Goal: Information Seeking & Learning: Learn about a topic

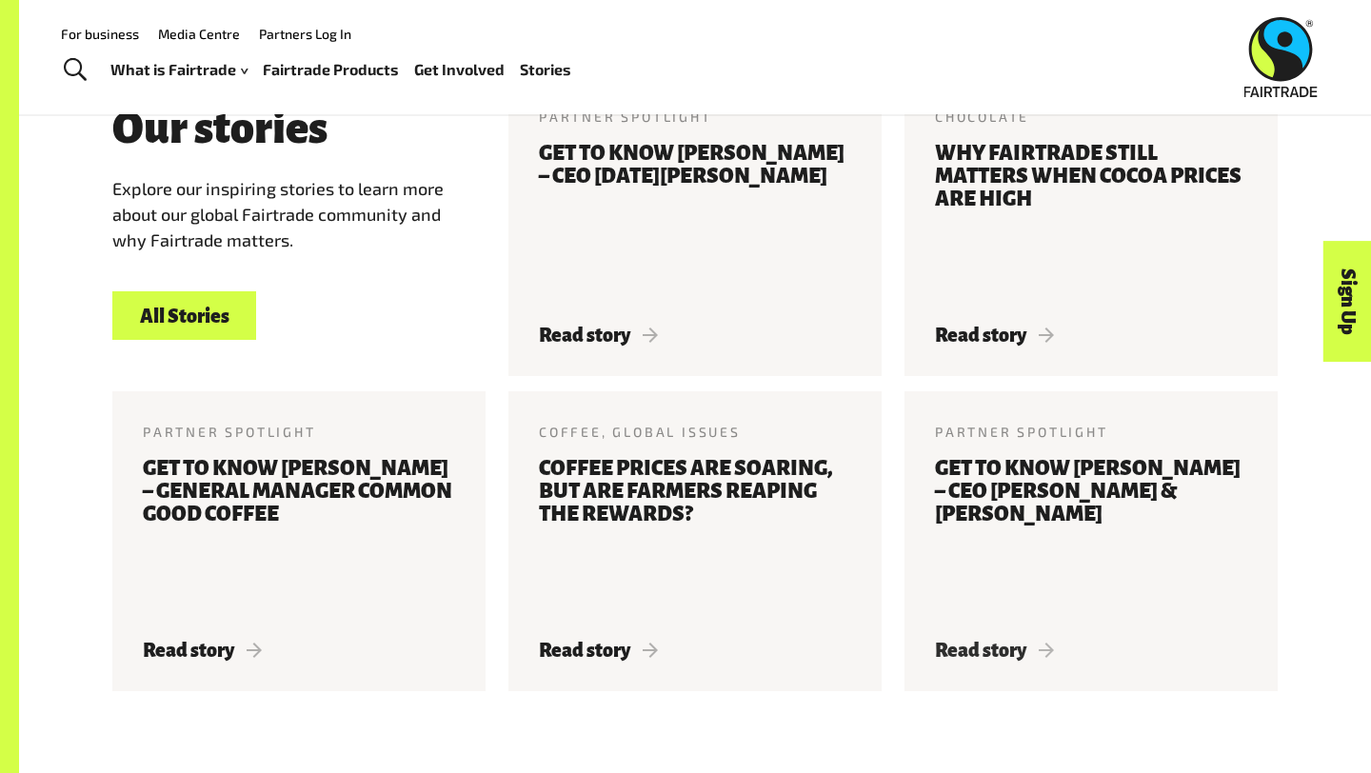
scroll to position [2158, 0]
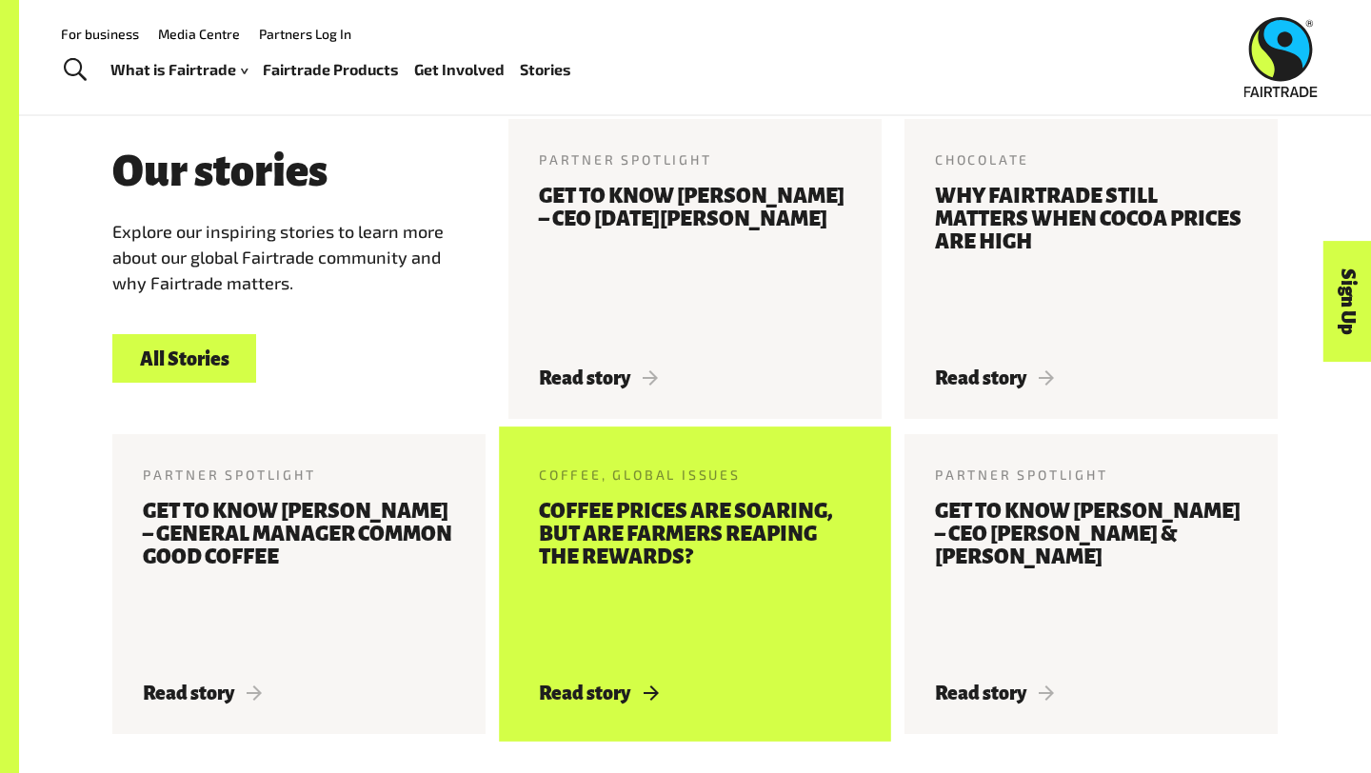
click at [748, 572] on h3 "Coffee prices are soaring, but are farmers reaping the rewards?" at bounding box center [695, 580] width 312 height 160
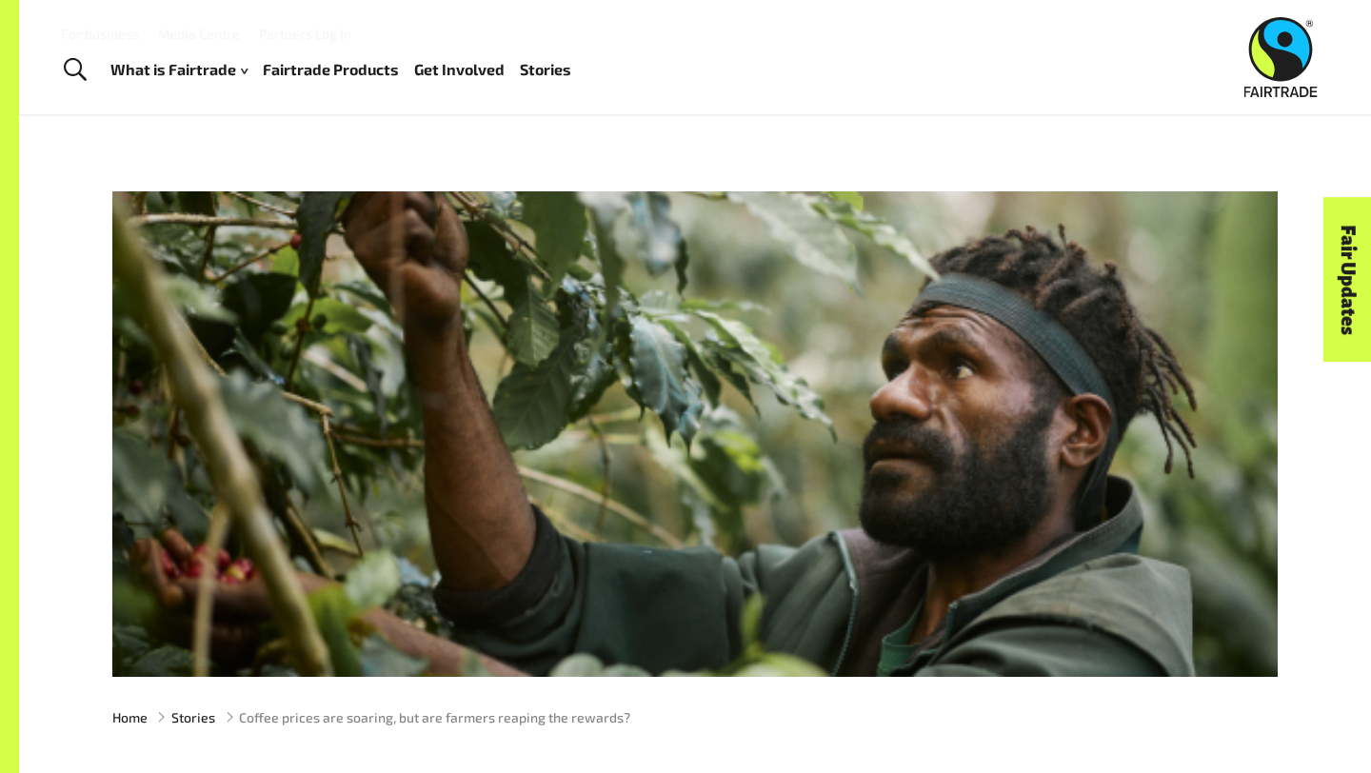
click at [301, 69] on link "Fairtrade Products" at bounding box center [331, 70] width 136 height 28
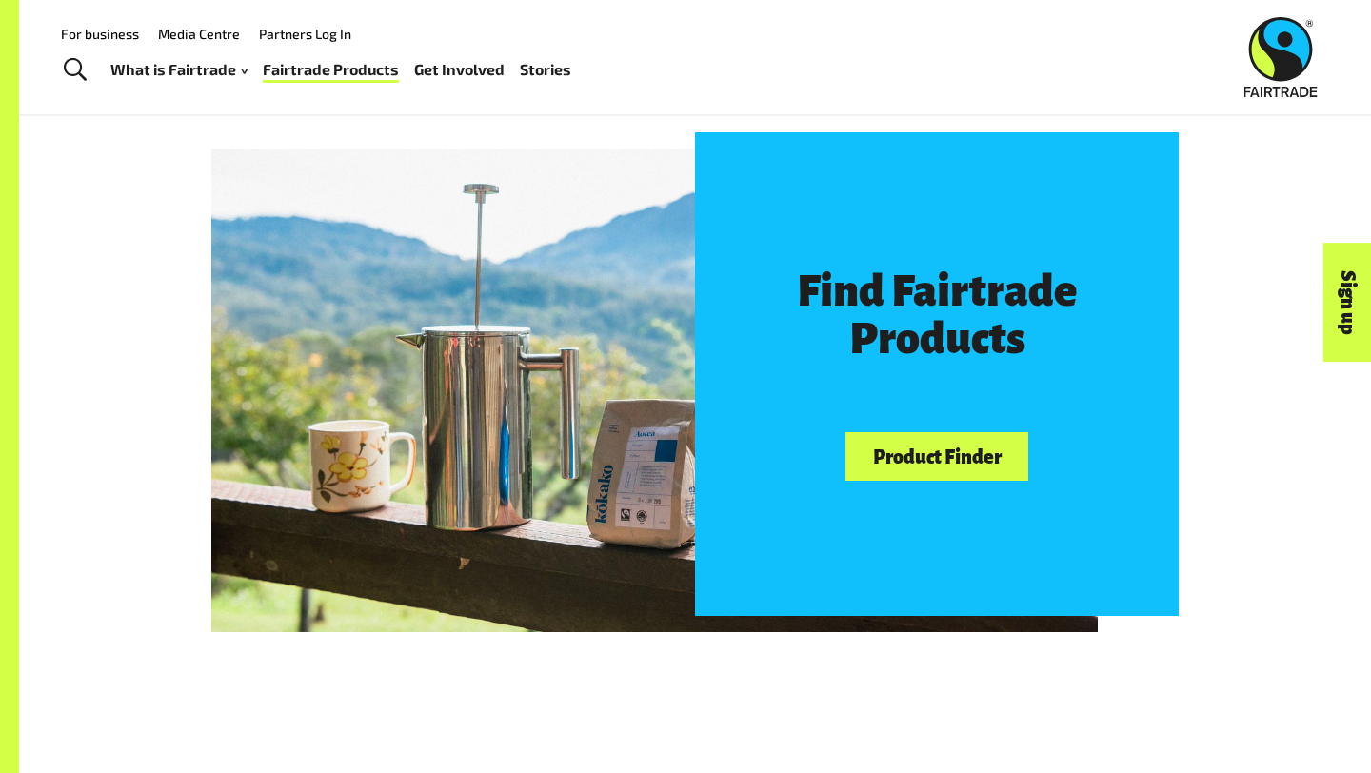
scroll to position [940, 0]
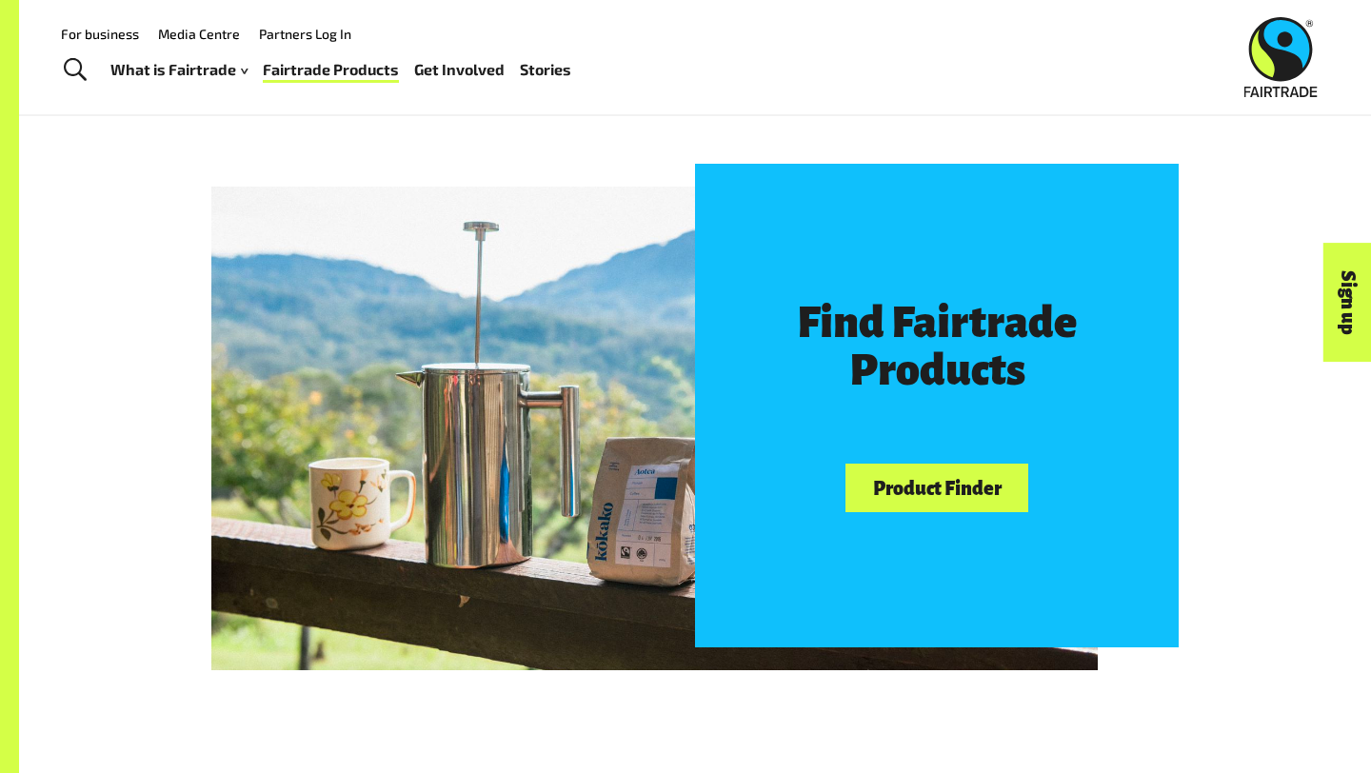
click at [966, 139] on div "Find Fairtrade Products Product Finder" at bounding box center [695, 405] width 1352 height 697
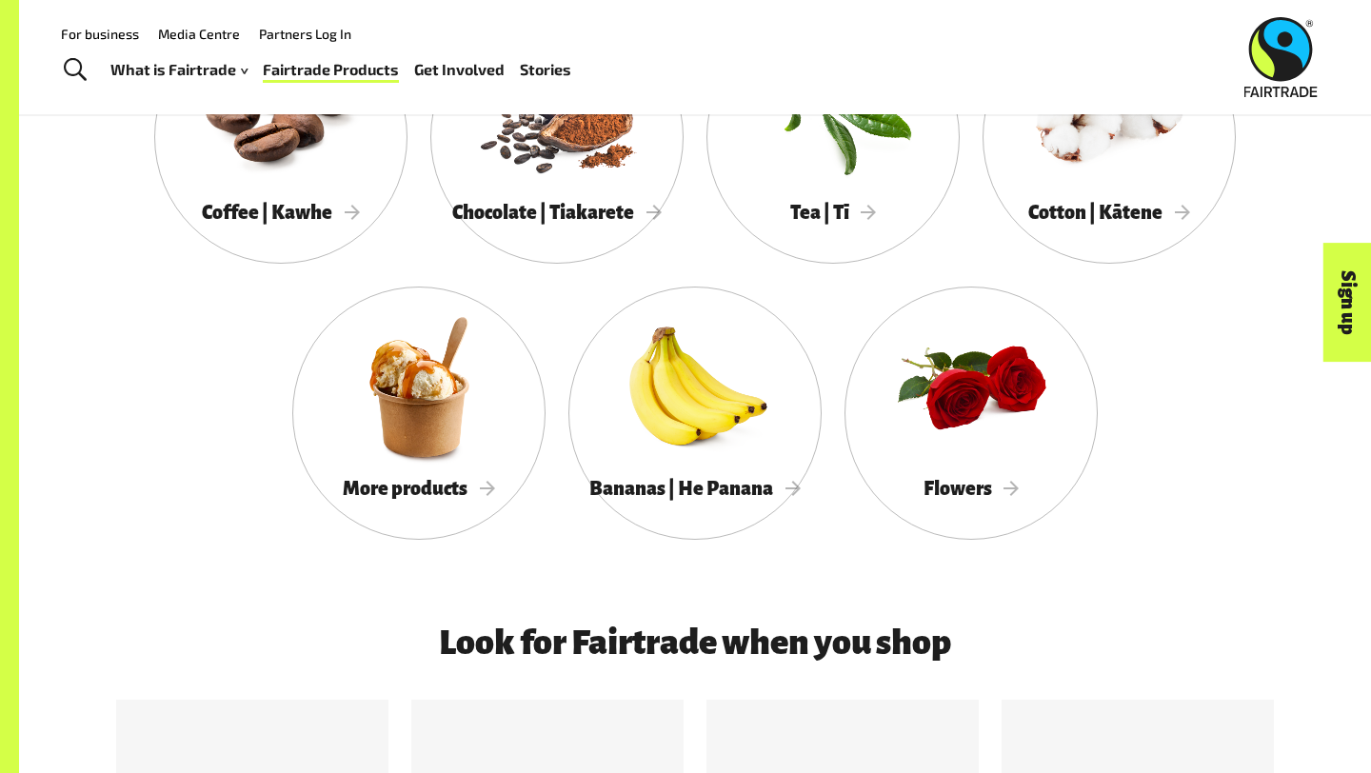
scroll to position [1763, 0]
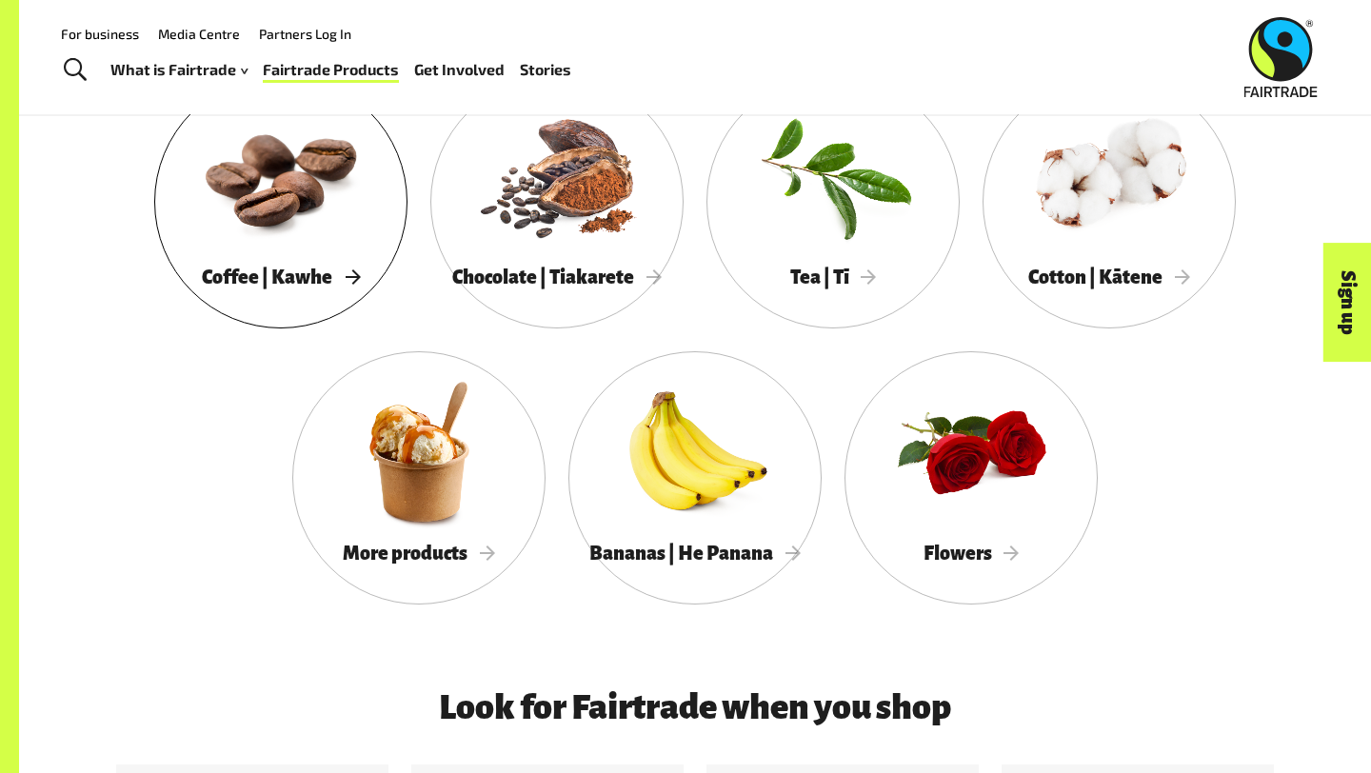
click at [372, 280] on div "Coffee | Kawhe" at bounding box center [280, 277] width 253 height 39
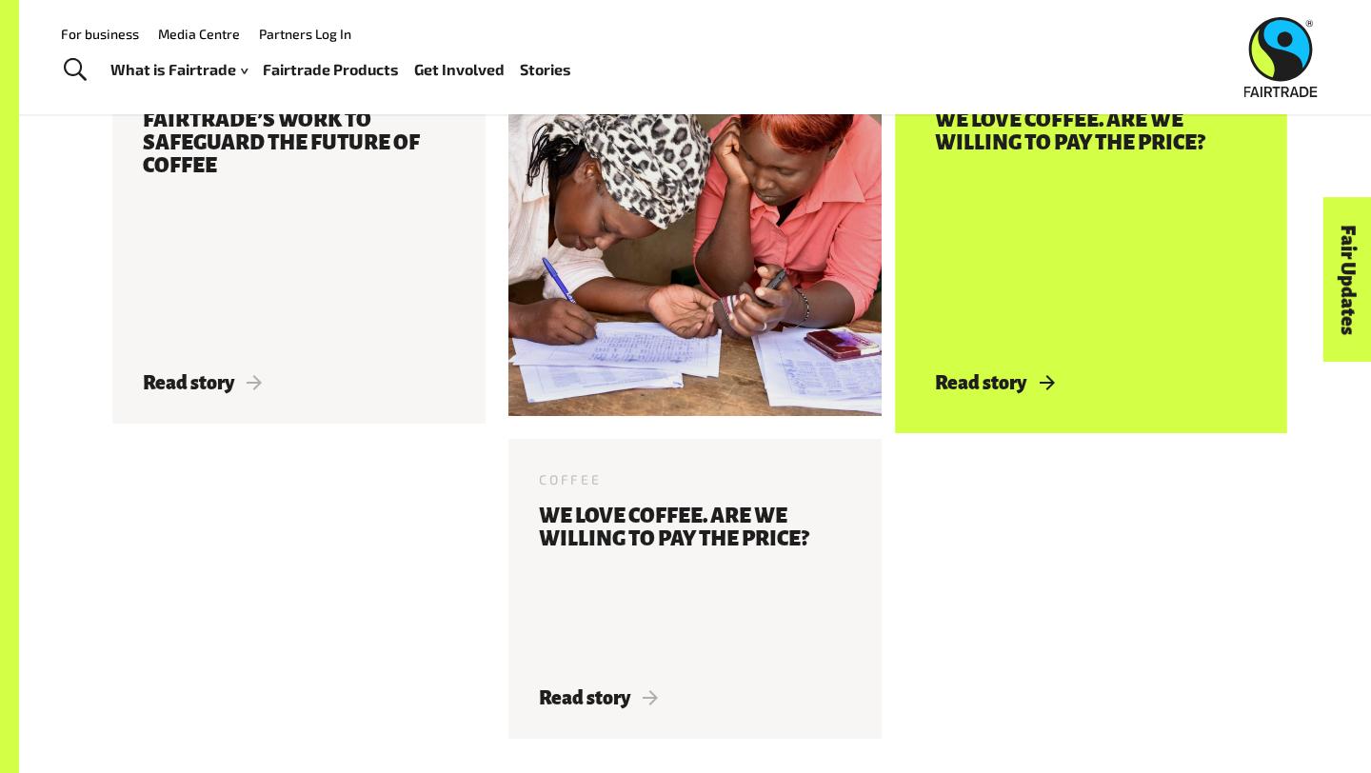
scroll to position [3760, 0]
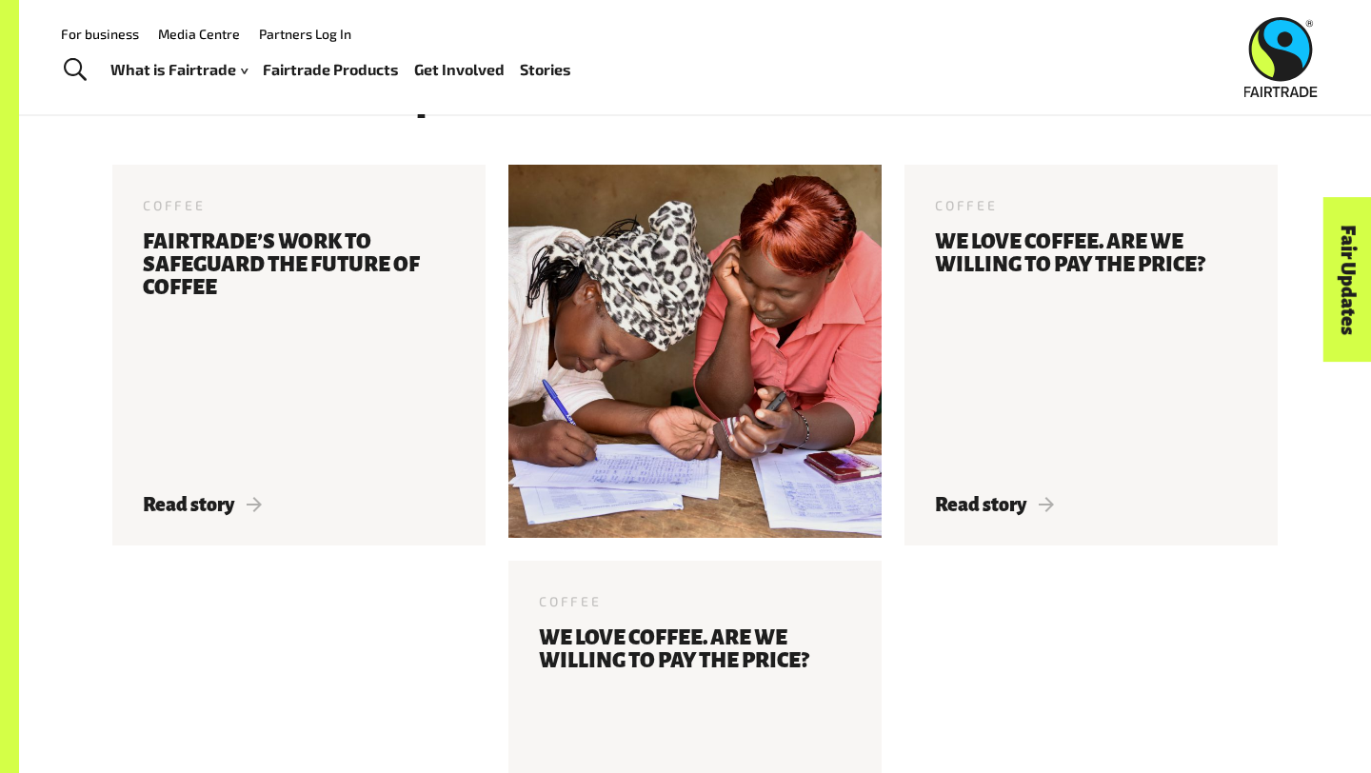
click at [555, 62] on link "Stories" at bounding box center [545, 70] width 51 height 28
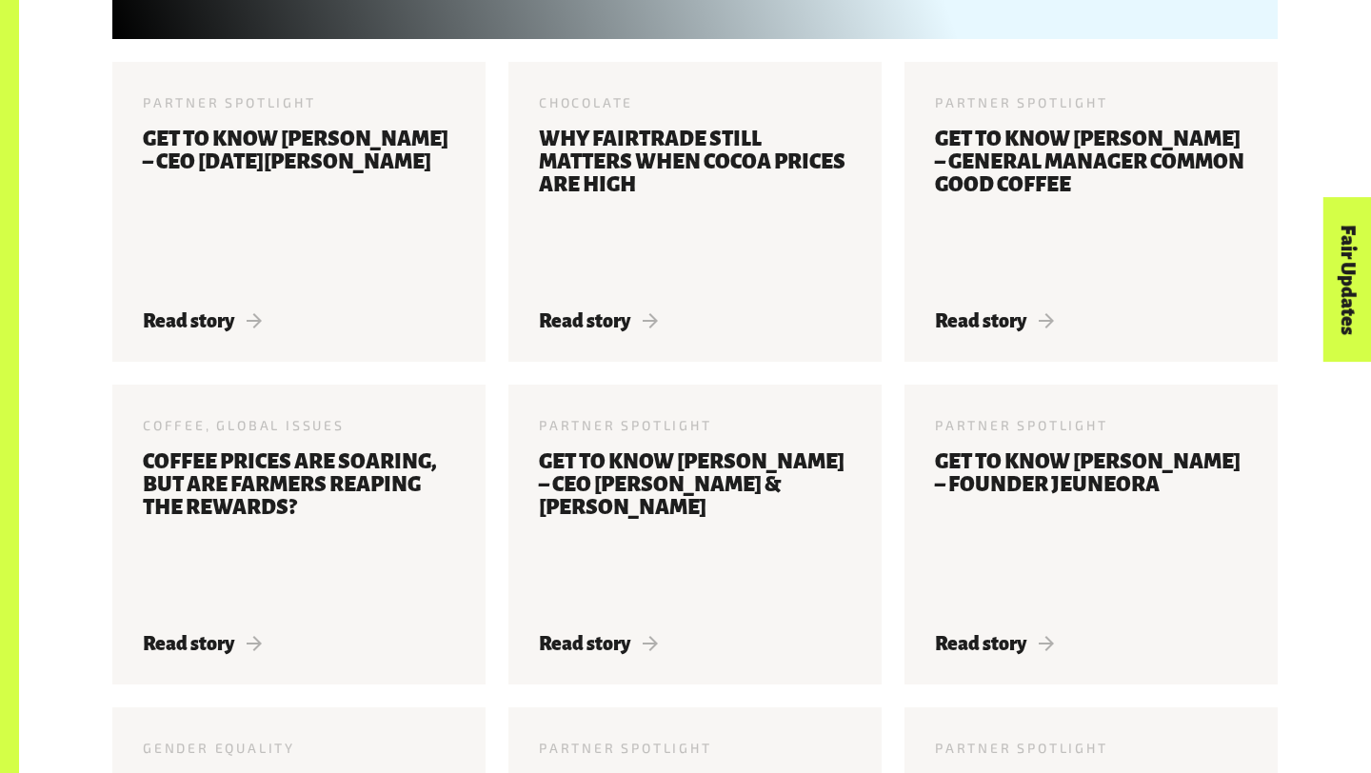
scroll to position [1259, 0]
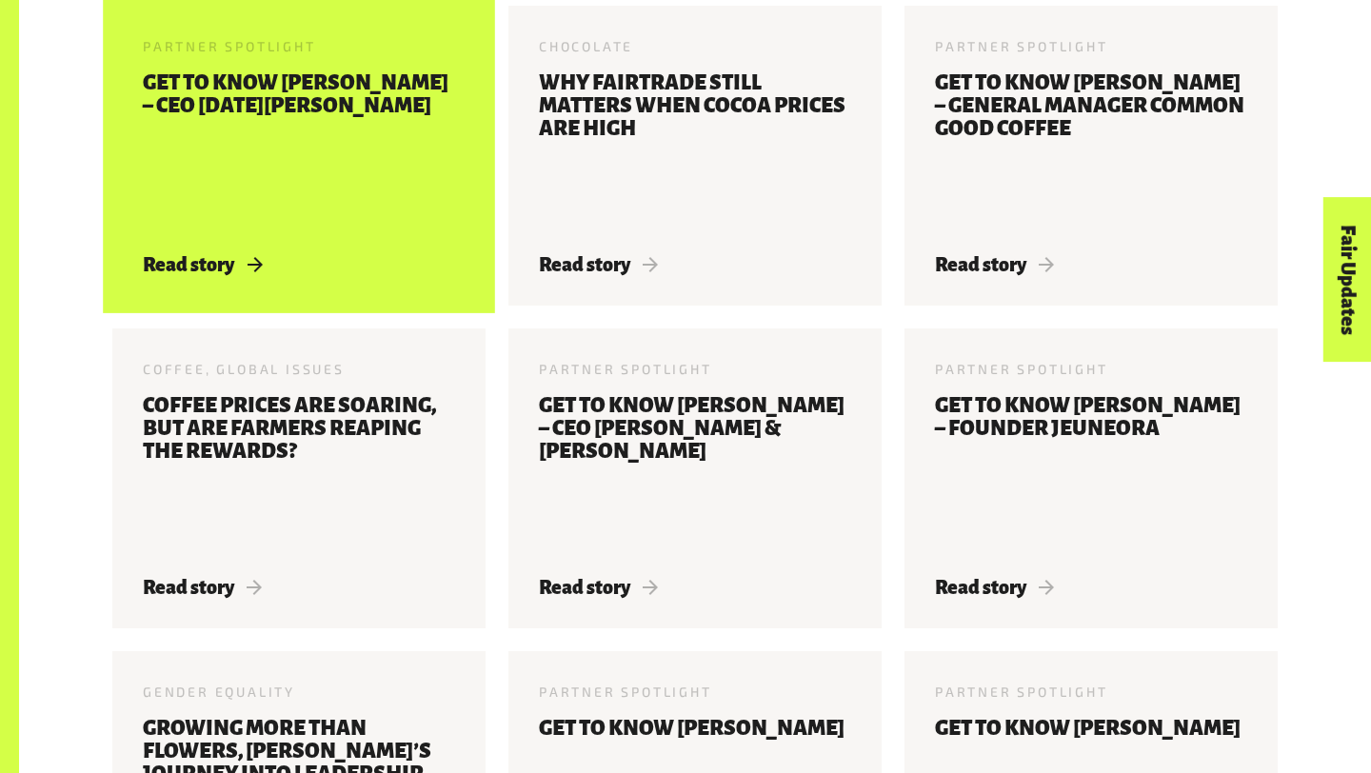
click at [357, 269] on div "Partner Spotlight 22 May 2025 Get to know Jonny Harrison – CEO Karma Drinks Rea…" at bounding box center [298, 156] width 373 height 300
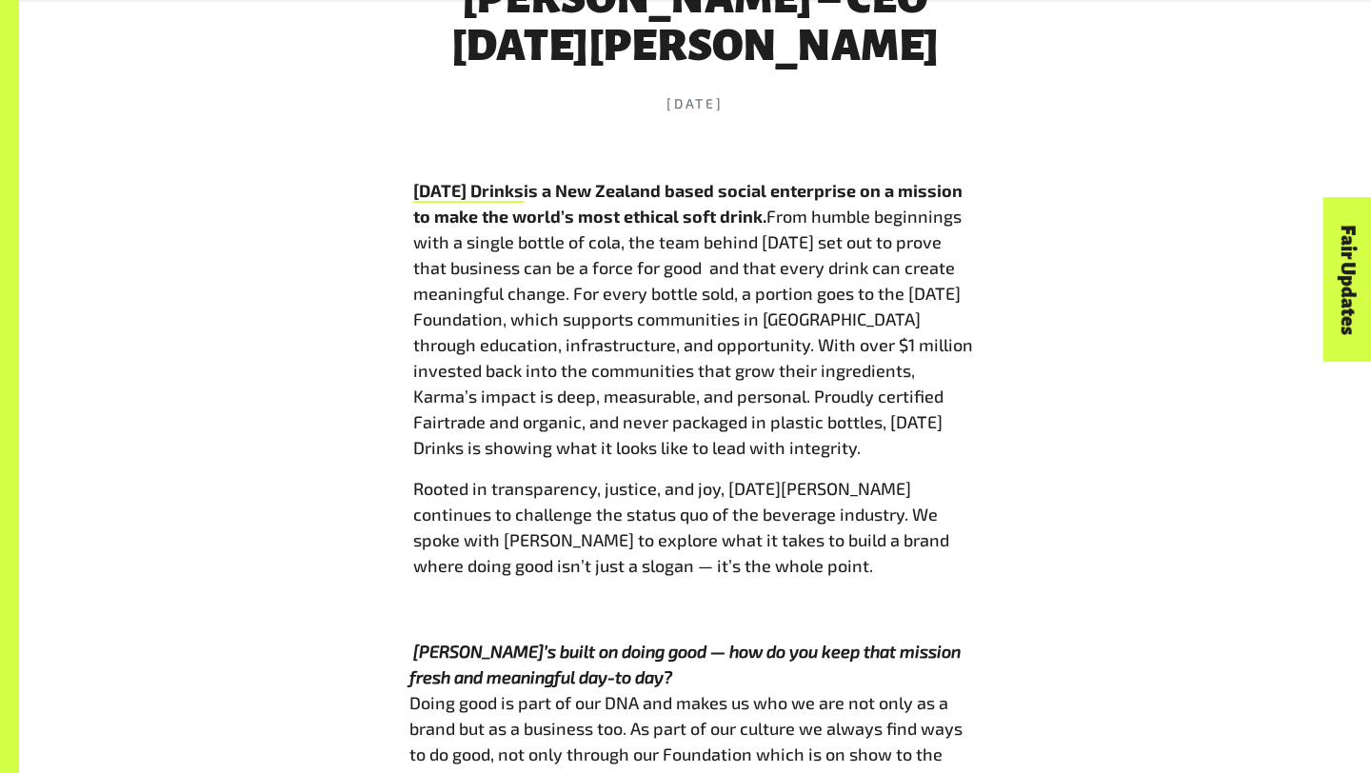
scroll to position [1082, 0]
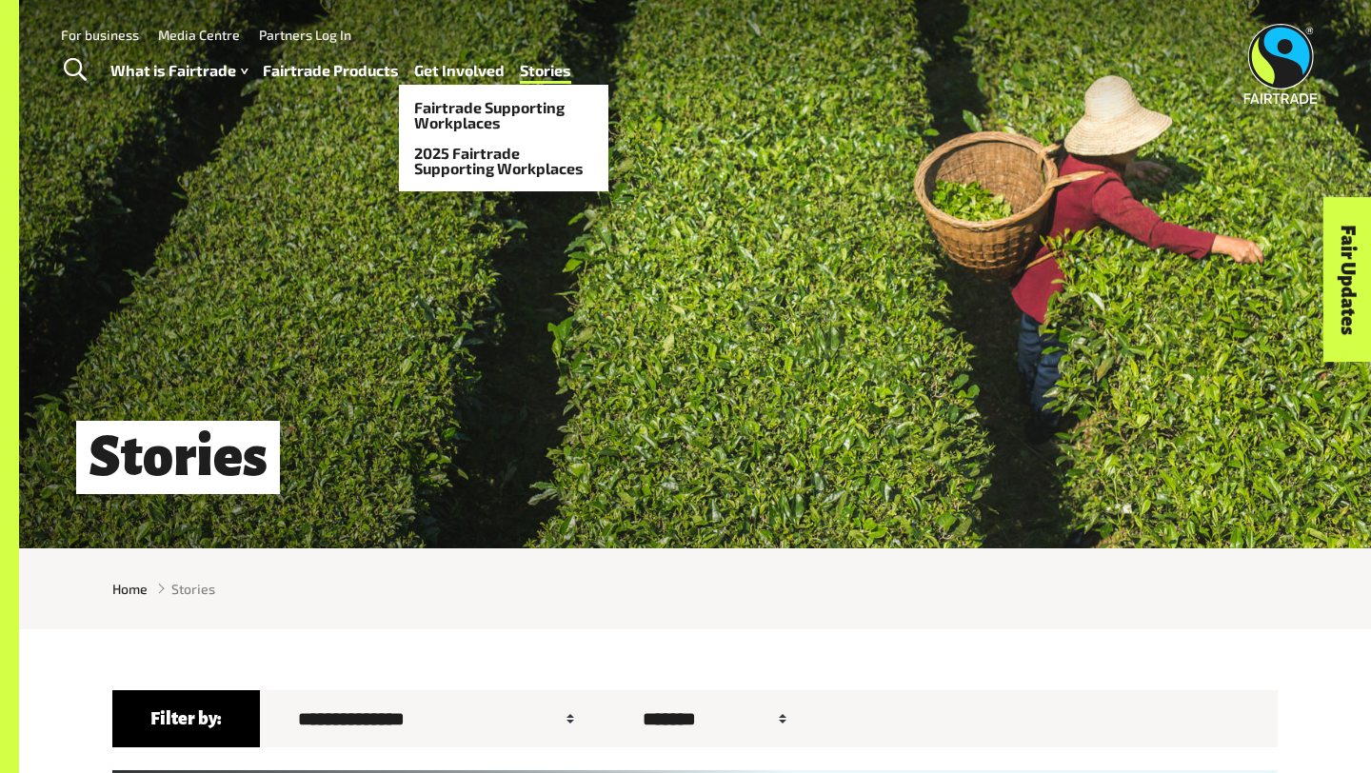
click at [451, 80] on link "Get Involved" at bounding box center [459, 71] width 90 height 28
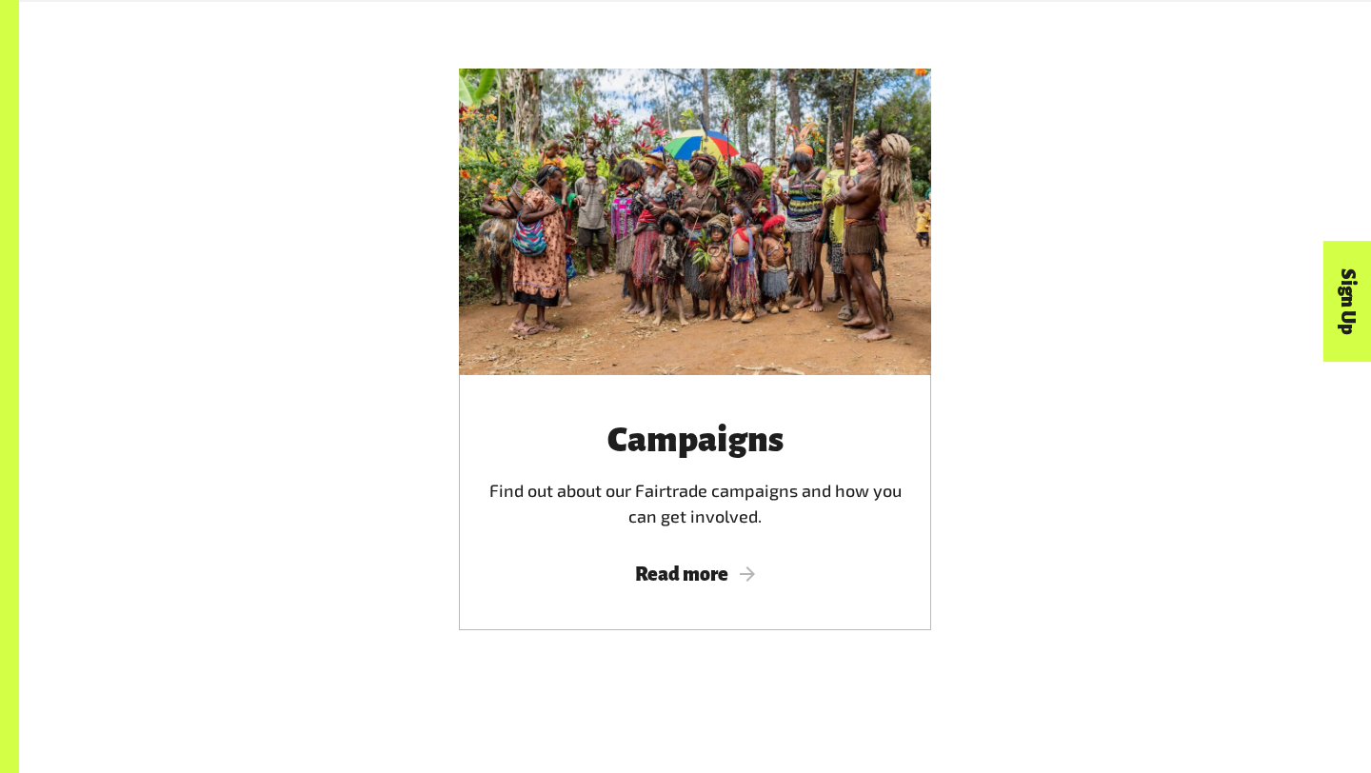
scroll to position [3560, 0]
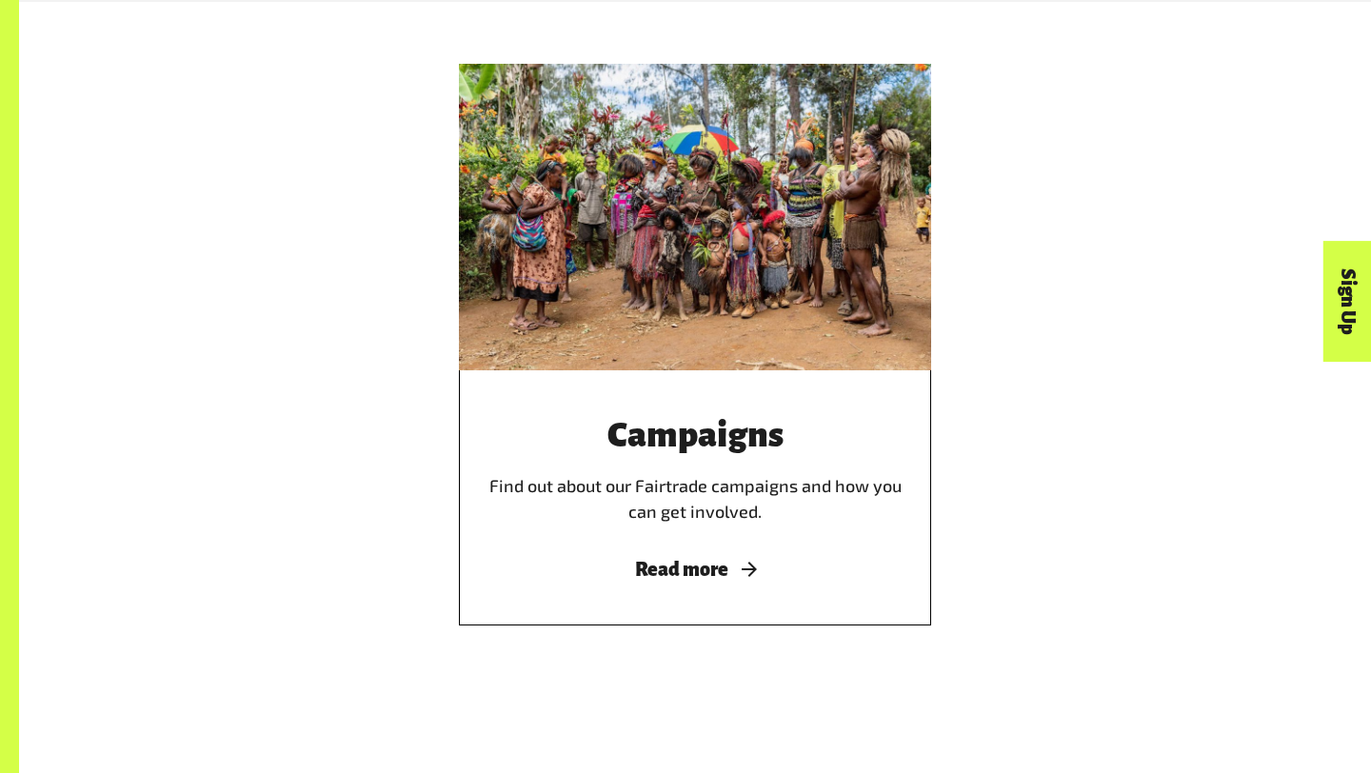
click at [903, 414] on div "Campaigns Find out about our Fairtrade campaigns and how you can get involved. …" at bounding box center [695, 497] width 472 height 255
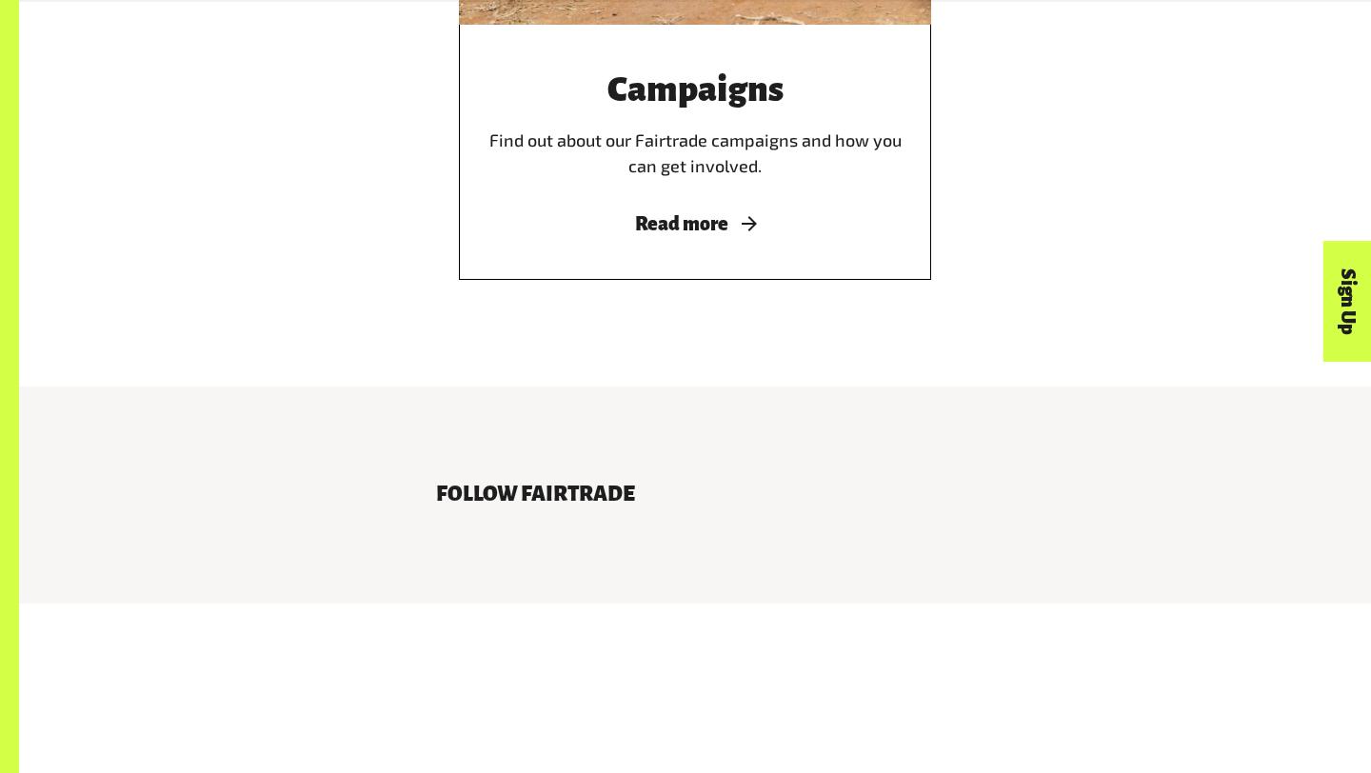
scroll to position [4010, 0]
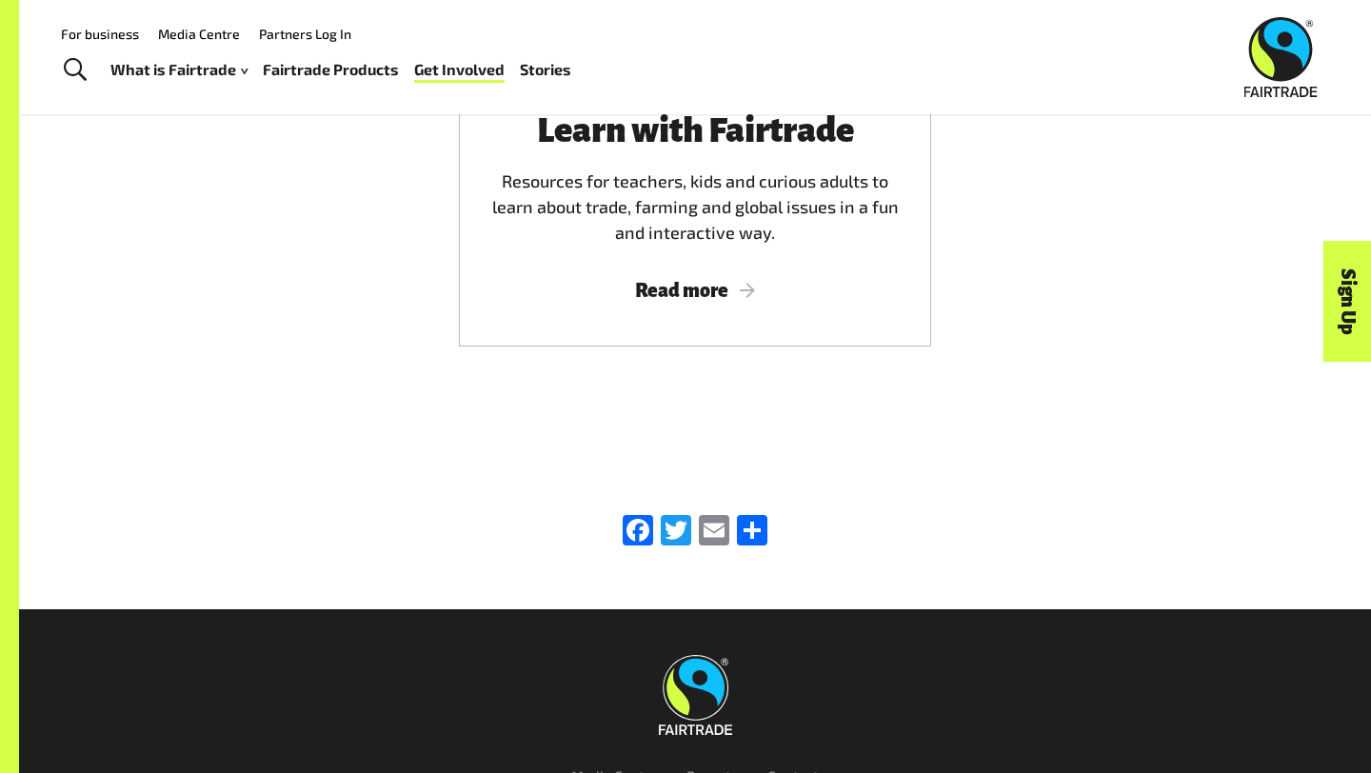
scroll to position [2729, 0]
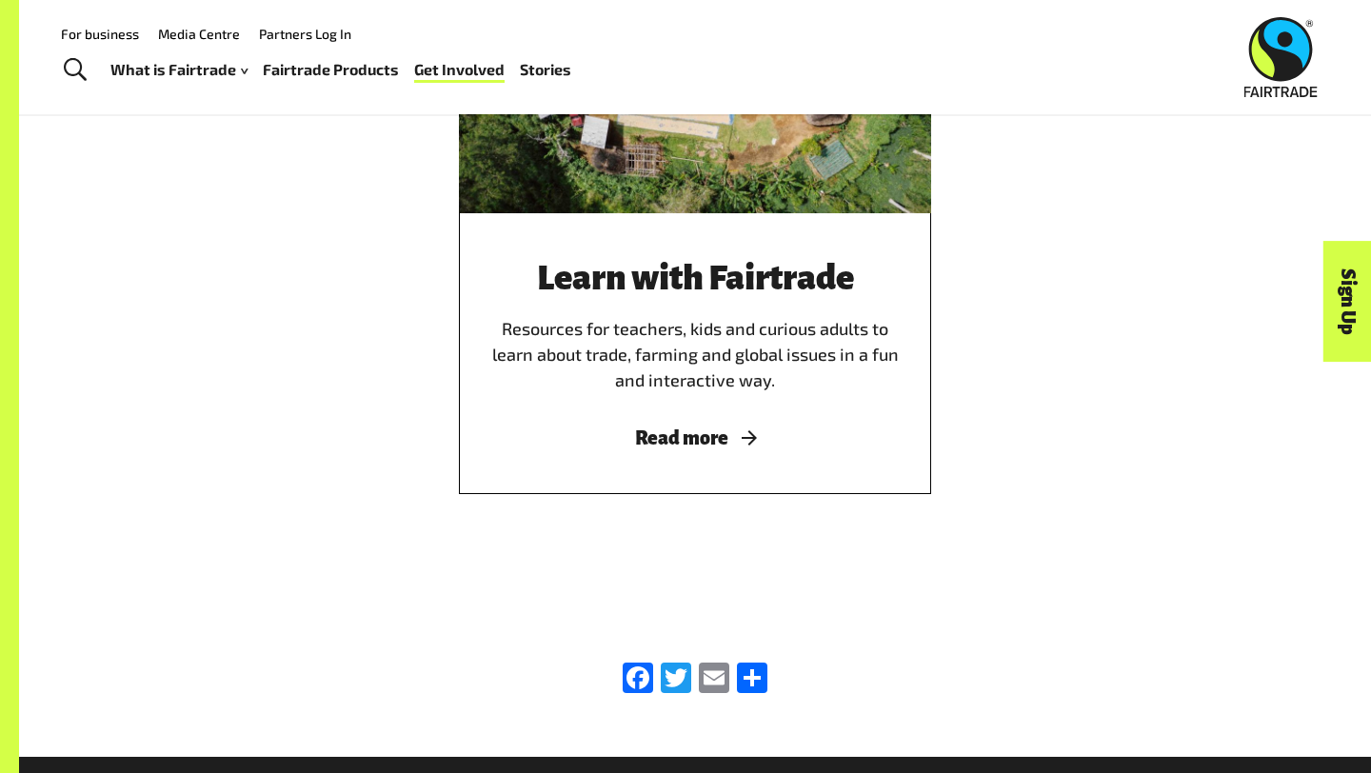
click at [831, 220] on div "Learn with Fairtrade Resources for teachers, kids and curious adults to learn a…" at bounding box center [695, 353] width 472 height 281
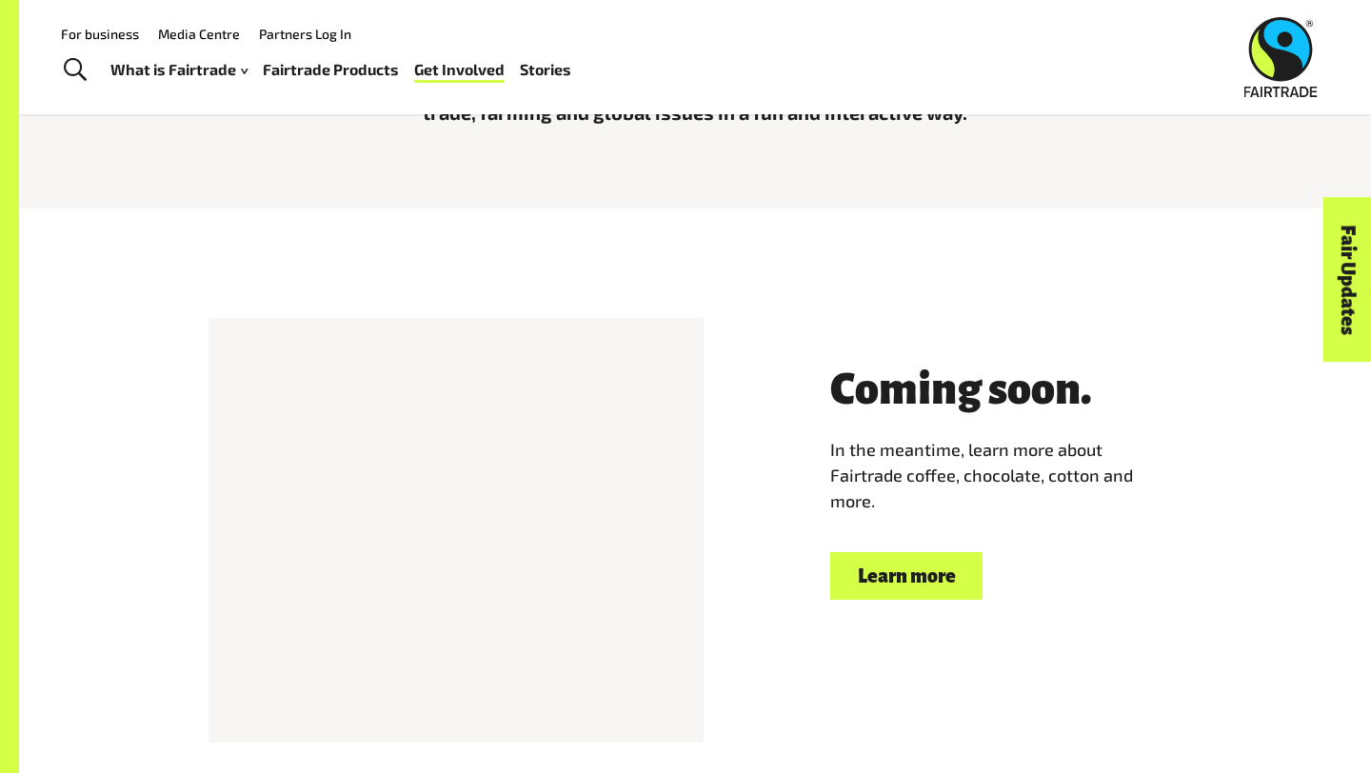
scroll to position [683, 0]
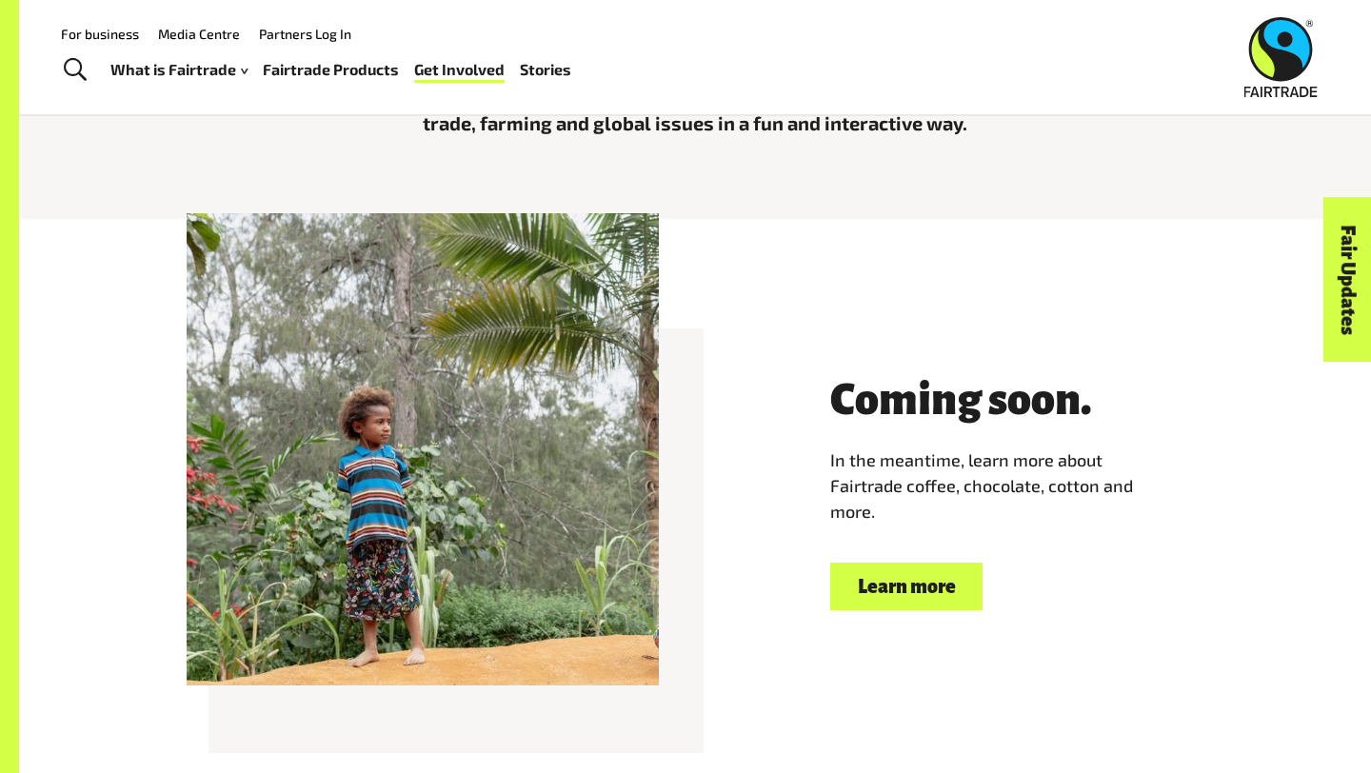
click at [877, 577] on link "Learn more" at bounding box center [906, 587] width 152 height 49
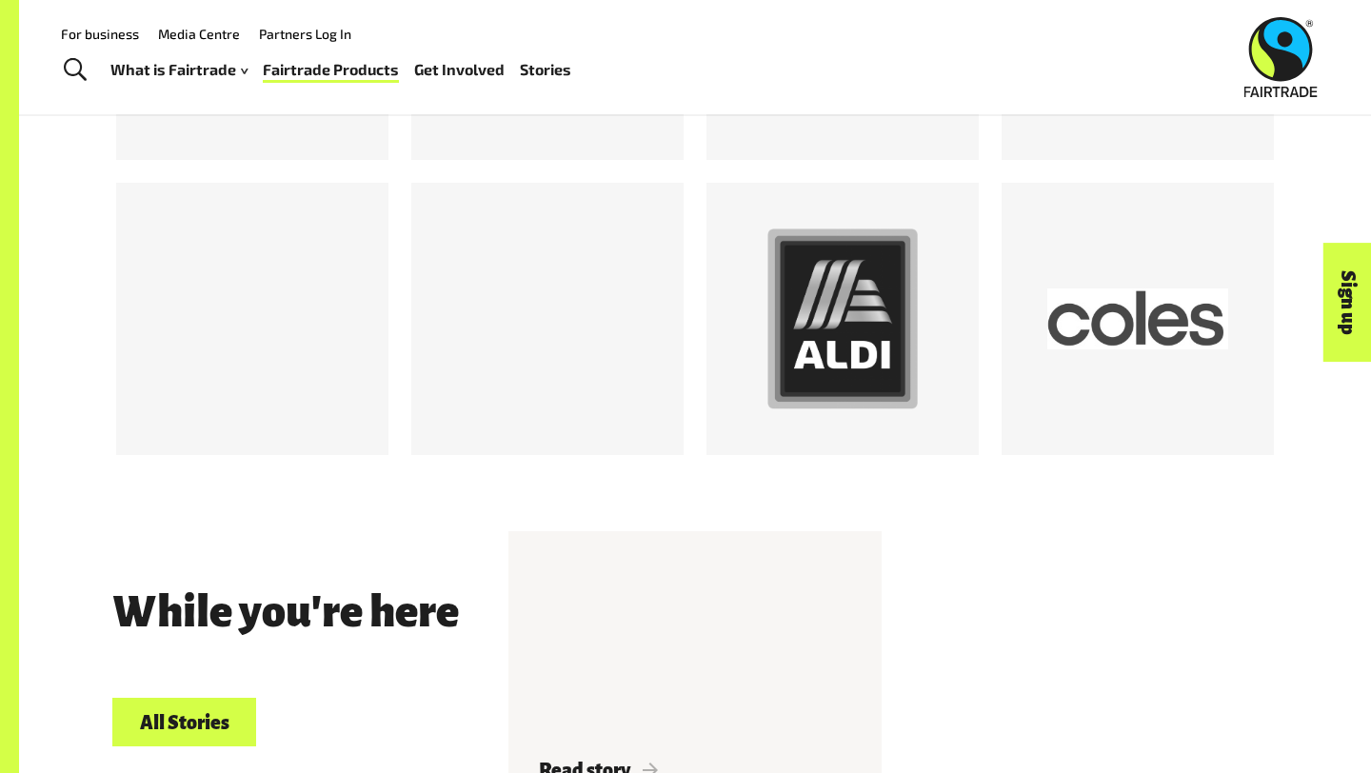
scroll to position [2638, 0]
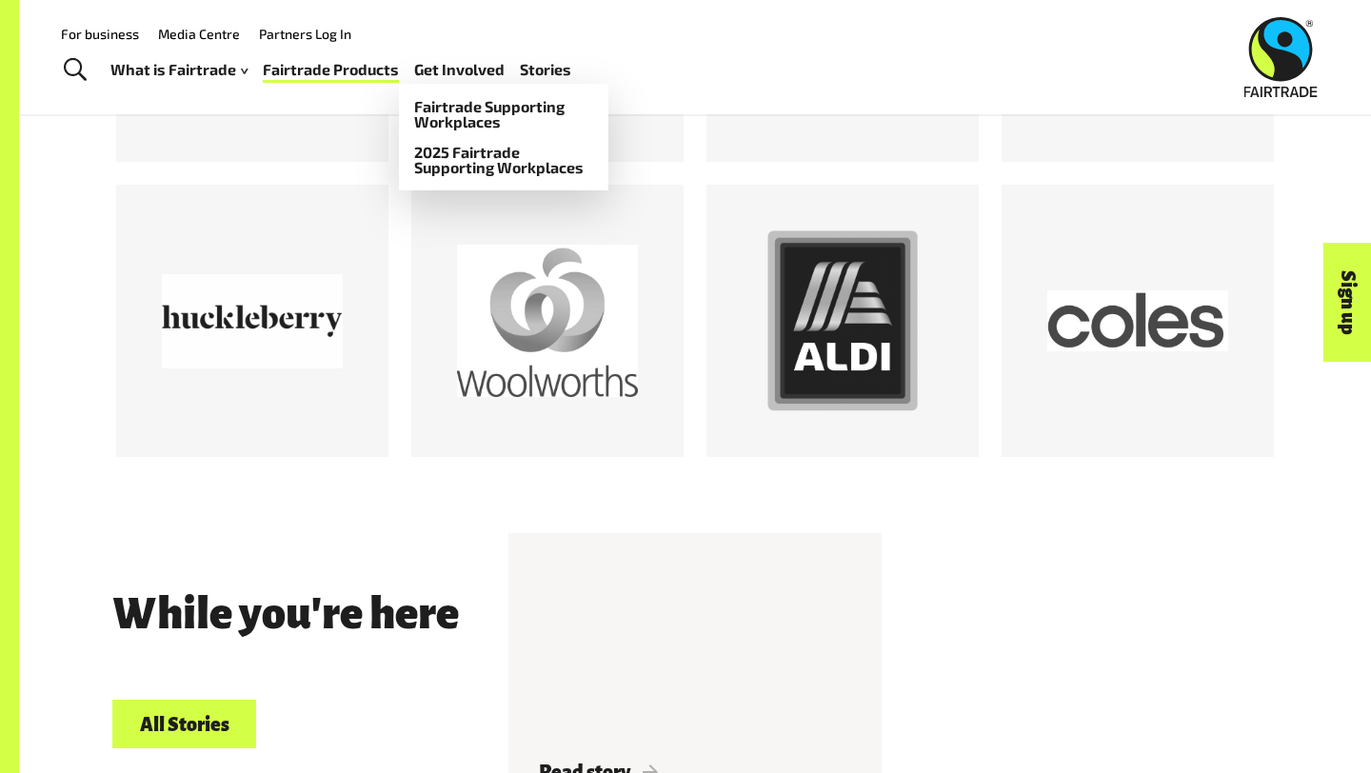
click at [471, 70] on link "Get Involved" at bounding box center [459, 70] width 90 height 28
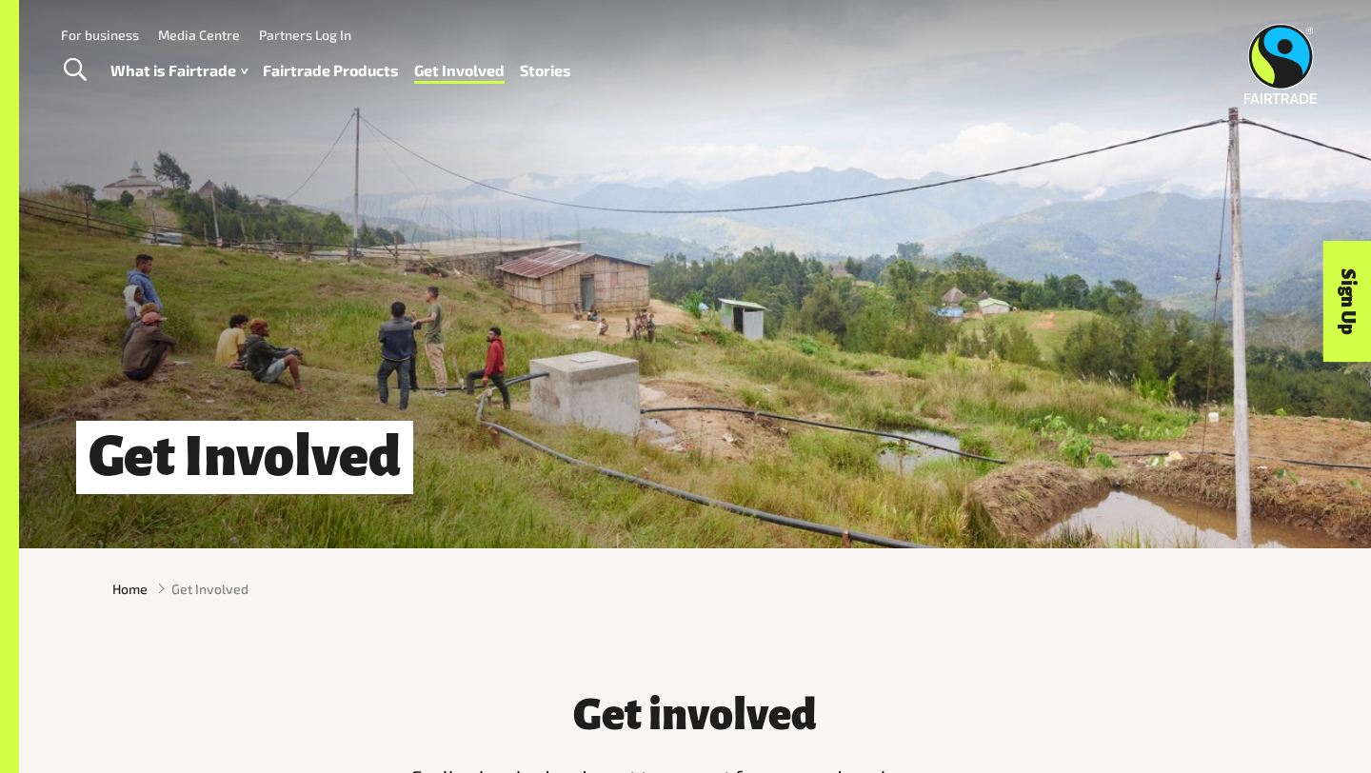
click at [541, 70] on link "Stories" at bounding box center [545, 71] width 51 height 28
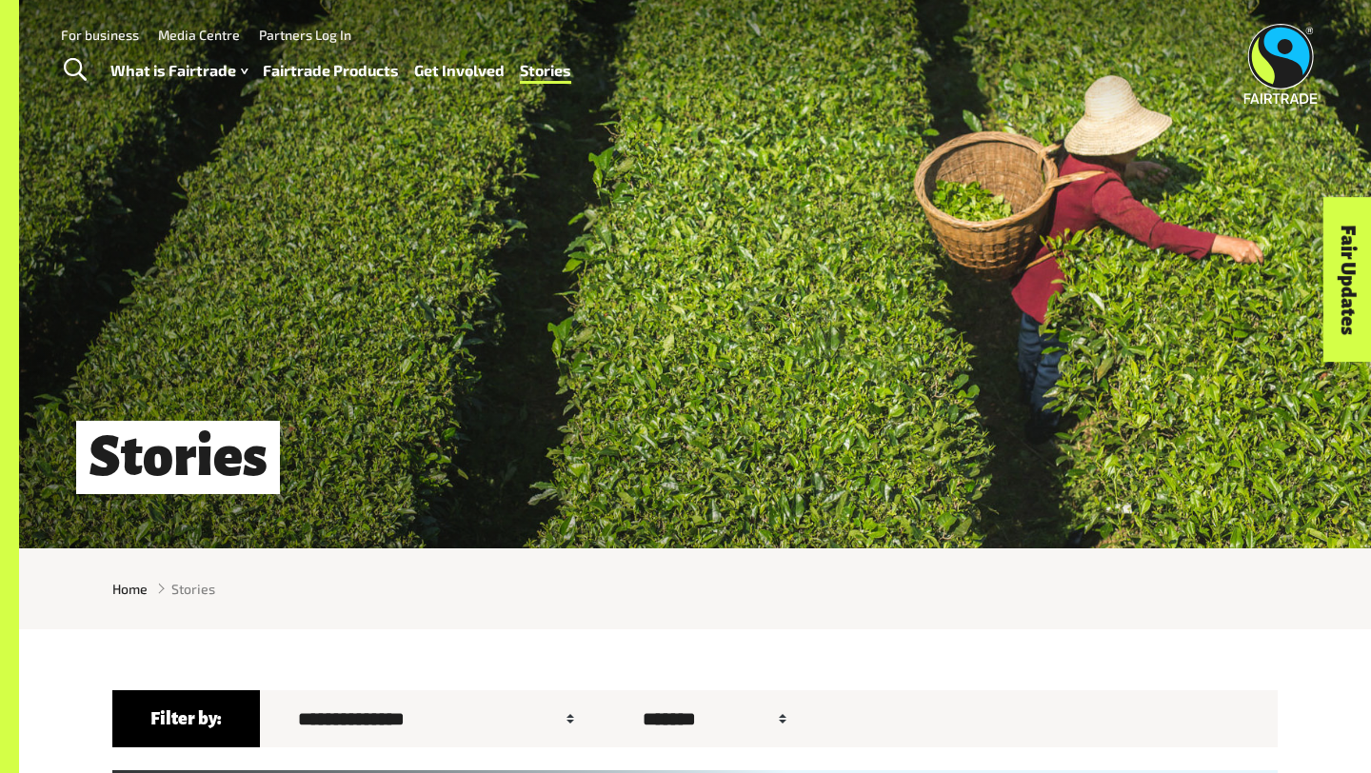
click at [320, 73] on link "Fairtrade Products" at bounding box center [331, 71] width 136 height 28
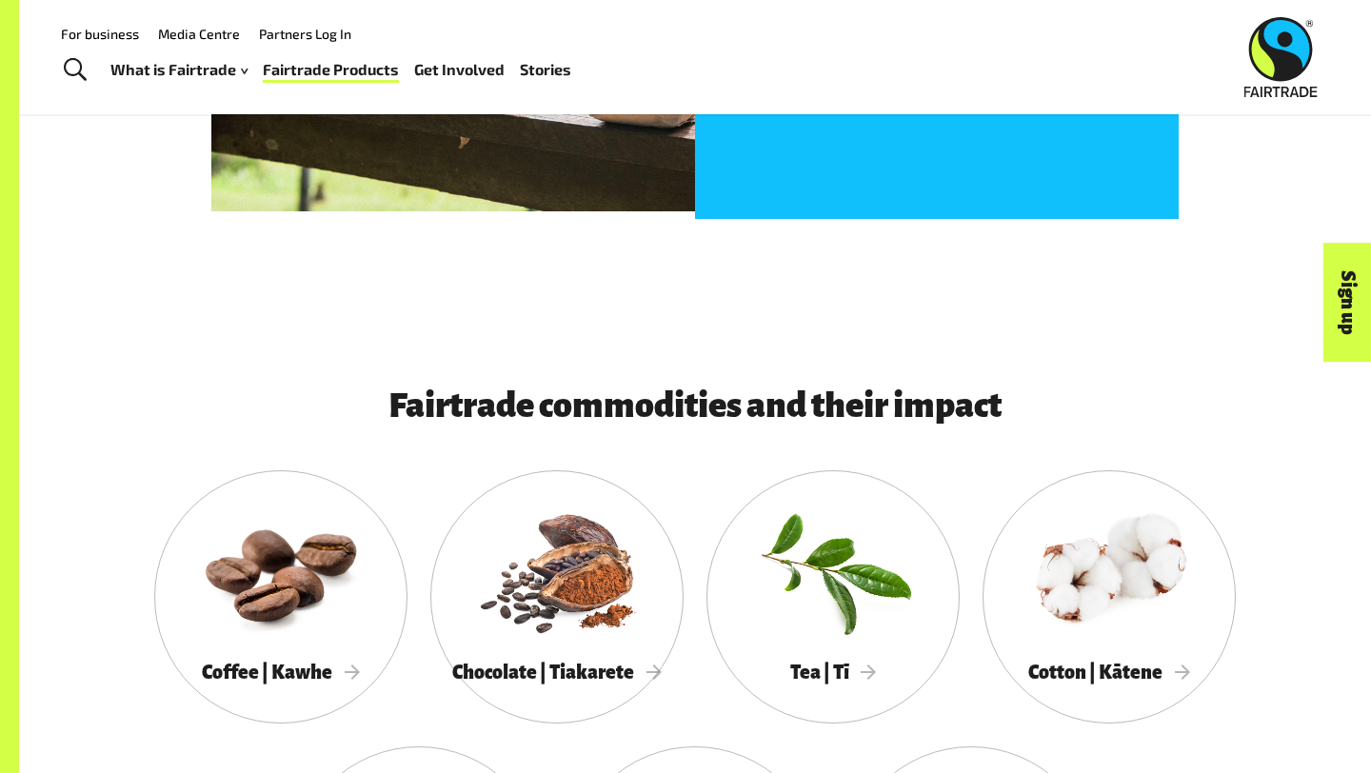
scroll to position [1069, 0]
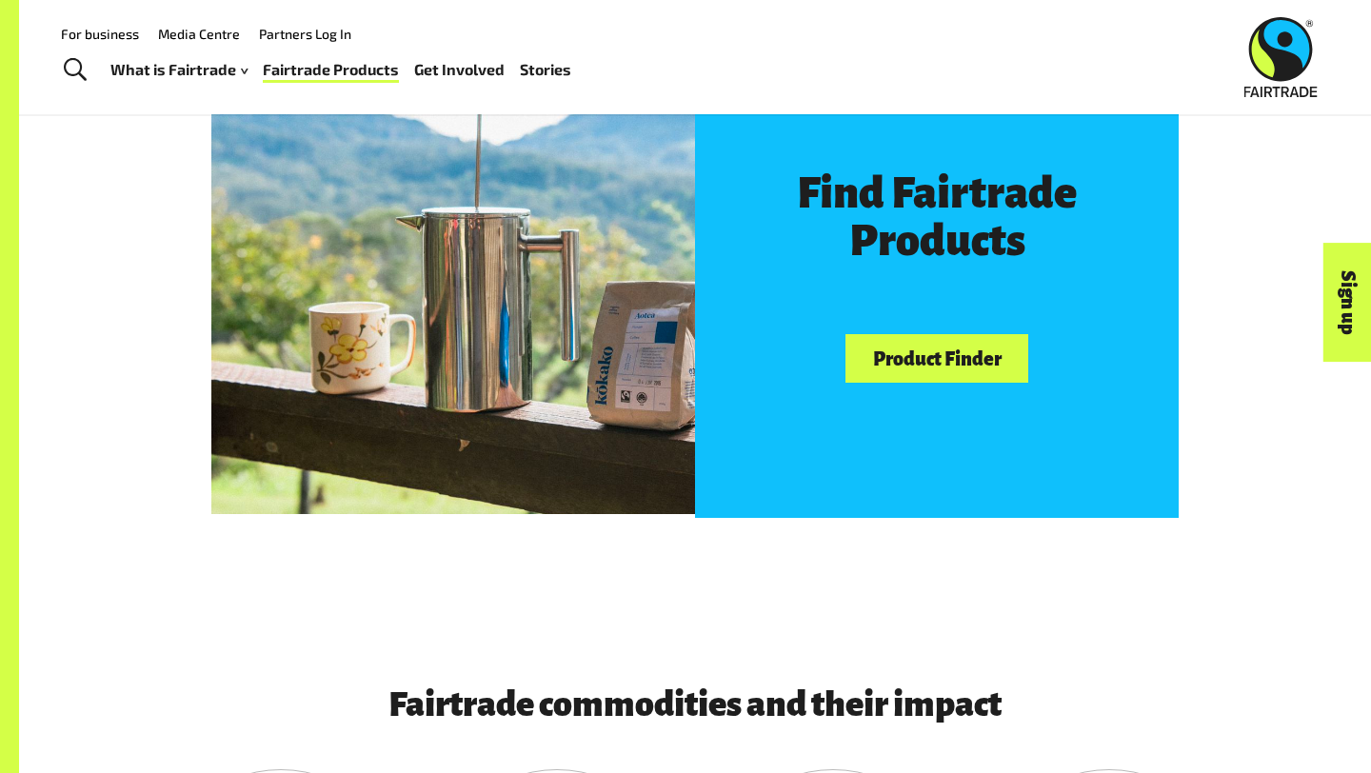
click at [881, 368] on link "Product Finder" at bounding box center [936, 358] width 183 height 49
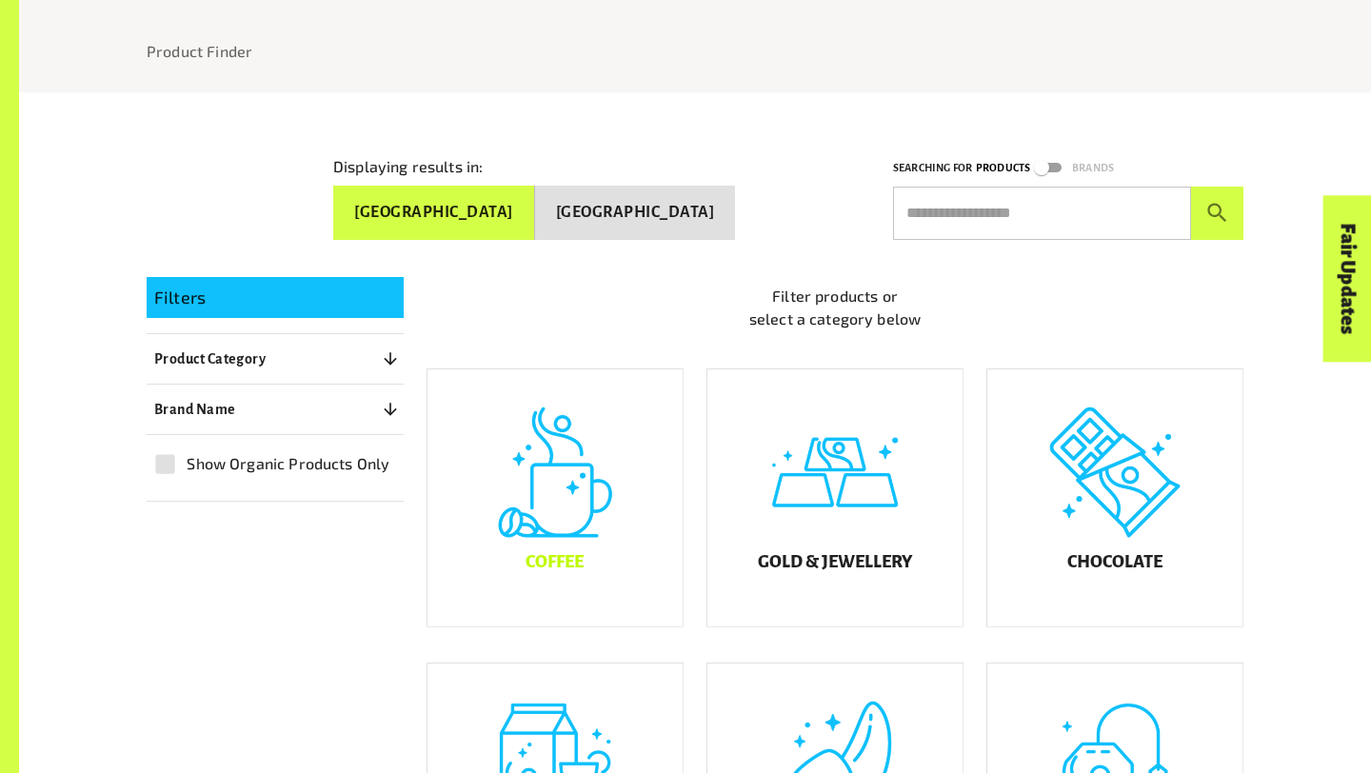
click at [629, 493] on div "Coffee" at bounding box center [554, 497] width 255 height 257
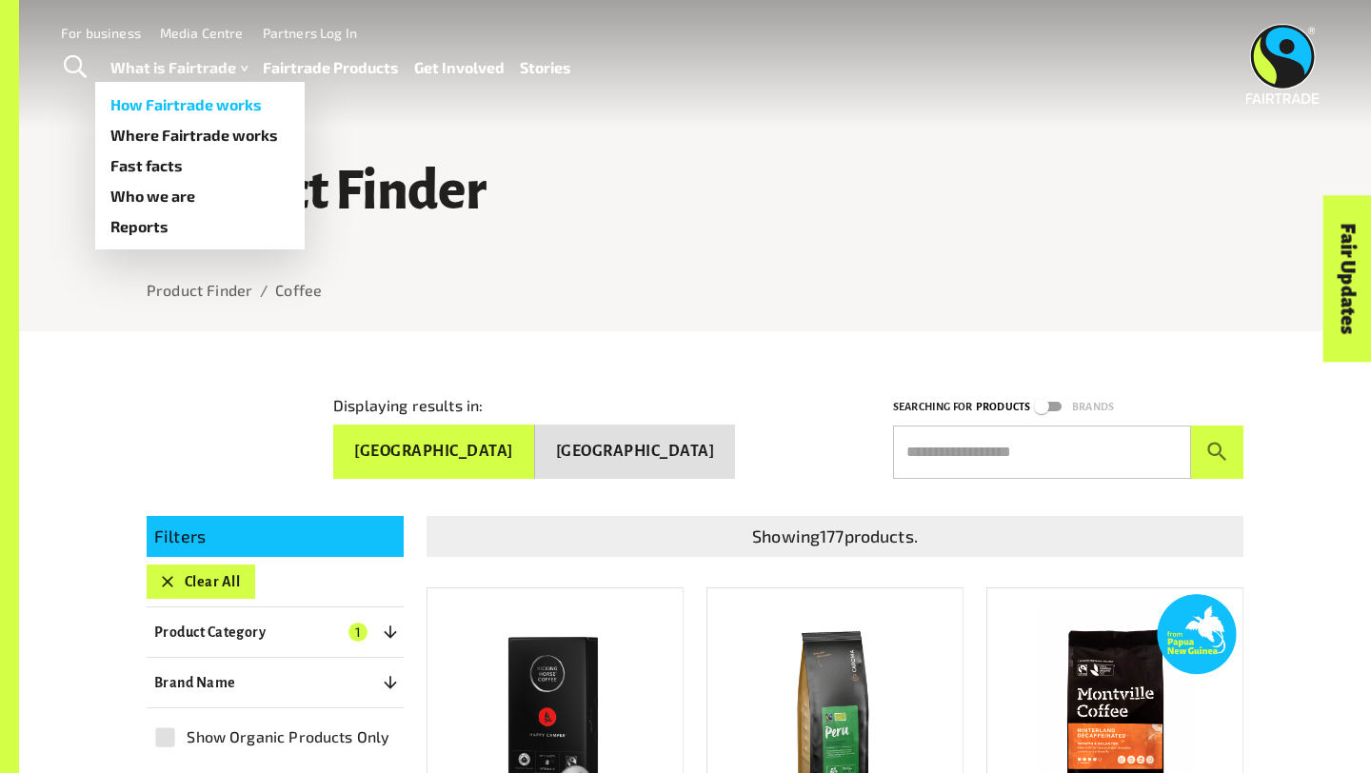
click at [226, 109] on link "How Fairtrade works" at bounding box center [199, 104] width 209 height 30
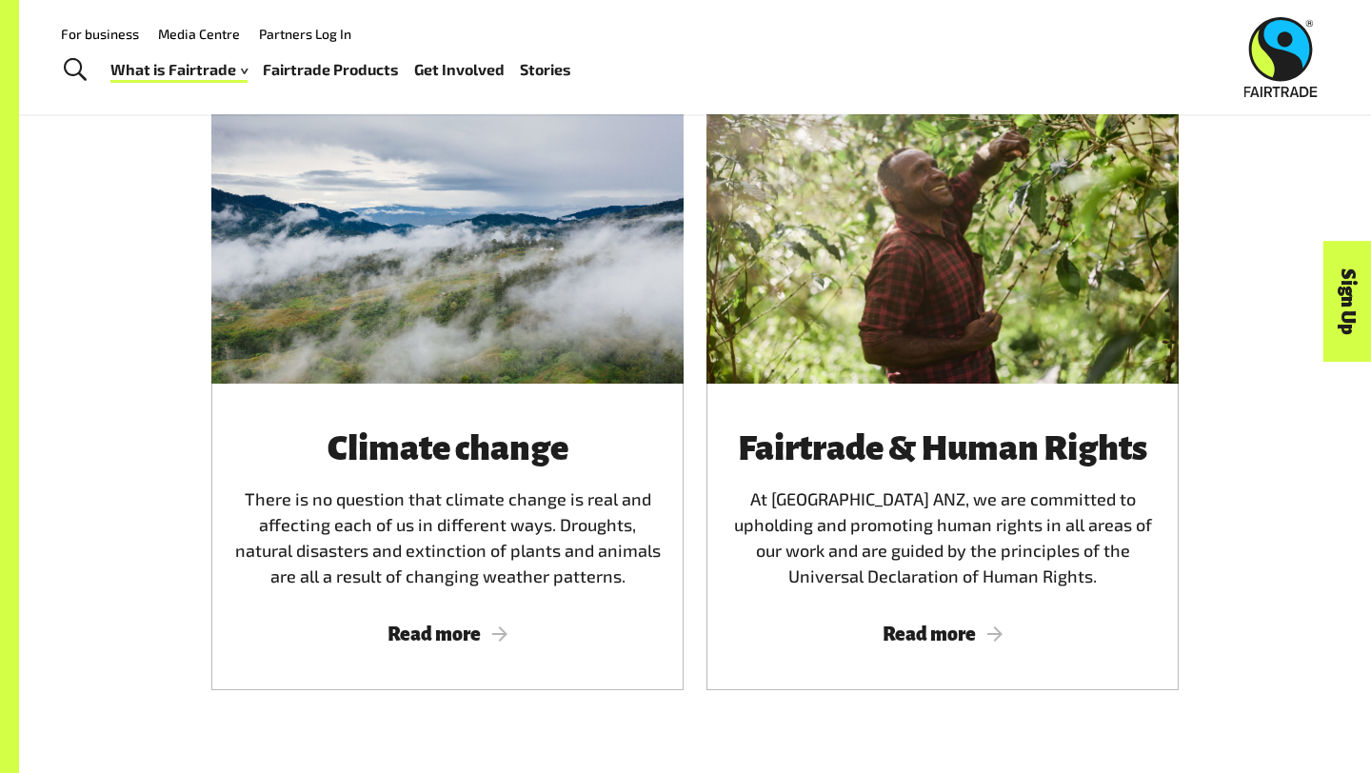
scroll to position [3332, 0]
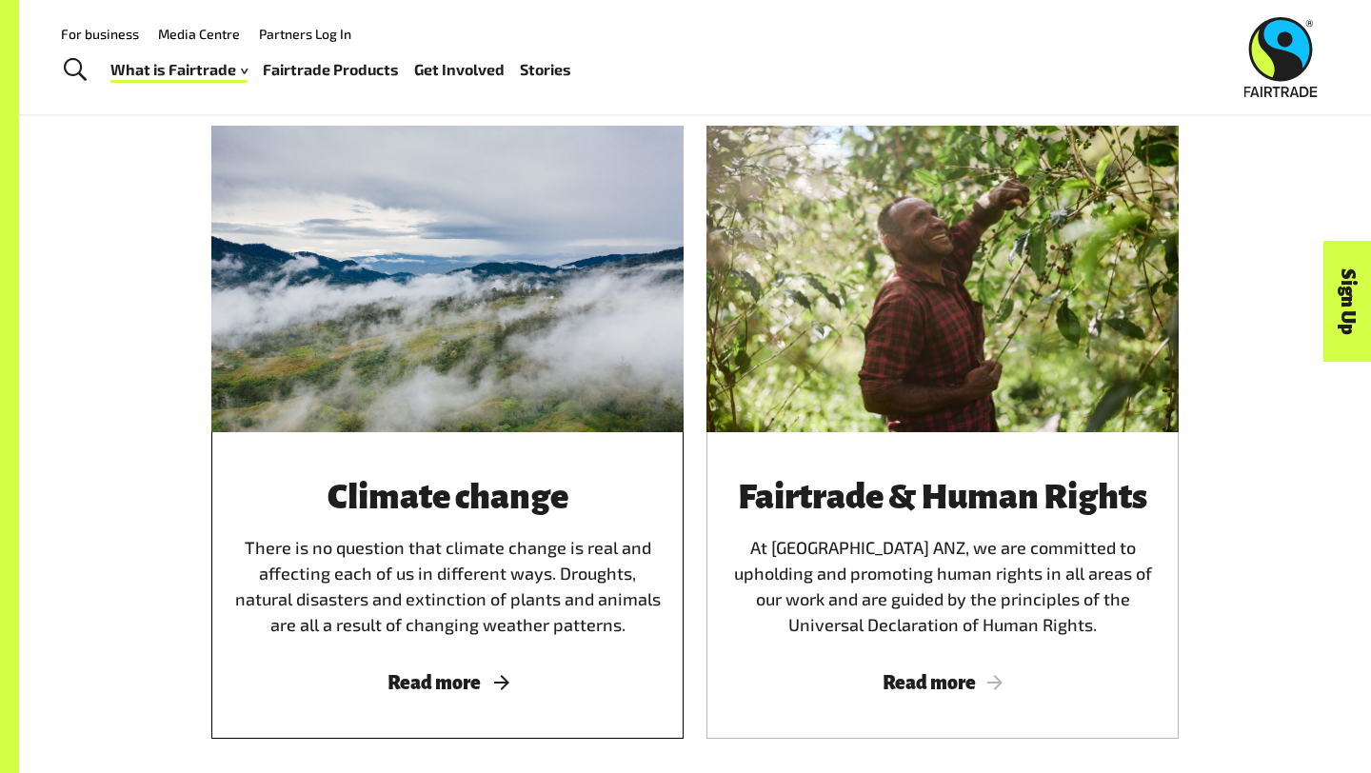
click at [347, 478] on h3 "Climate change" at bounding box center [447, 497] width 426 height 38
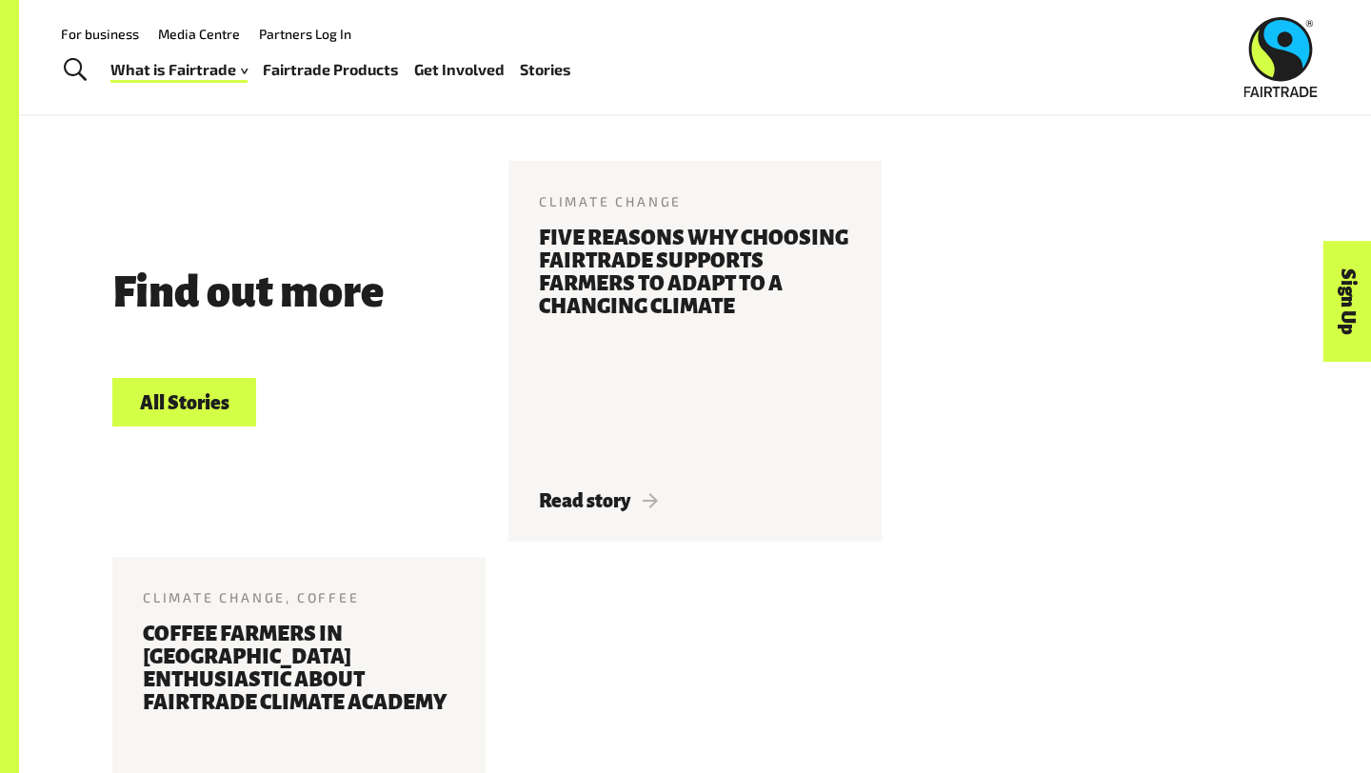
scroll to position [3230, 0]
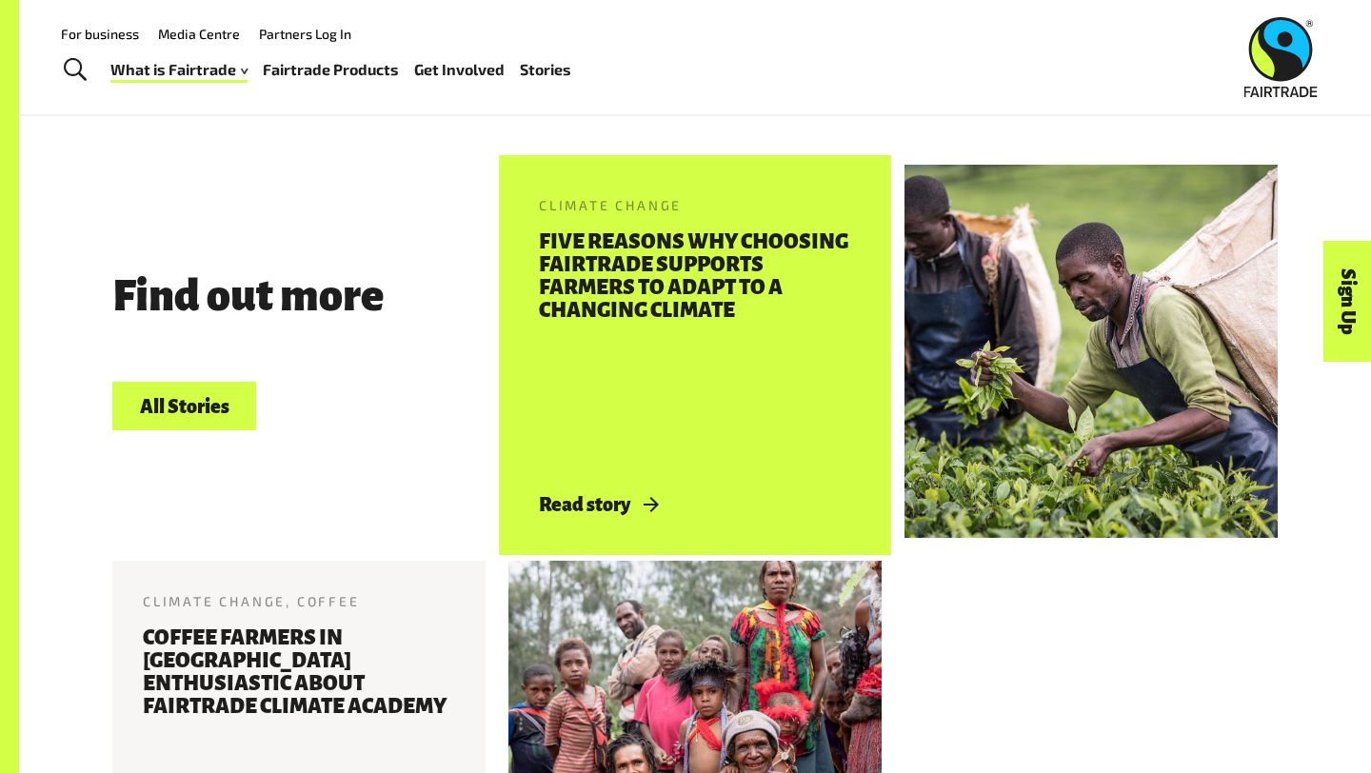
click at [556, 371] on h3 "Five reasons why choosing Fairtrade supports farmers to adapt to a changing cli…" at bounding box center [695, 350] width 312 height 241
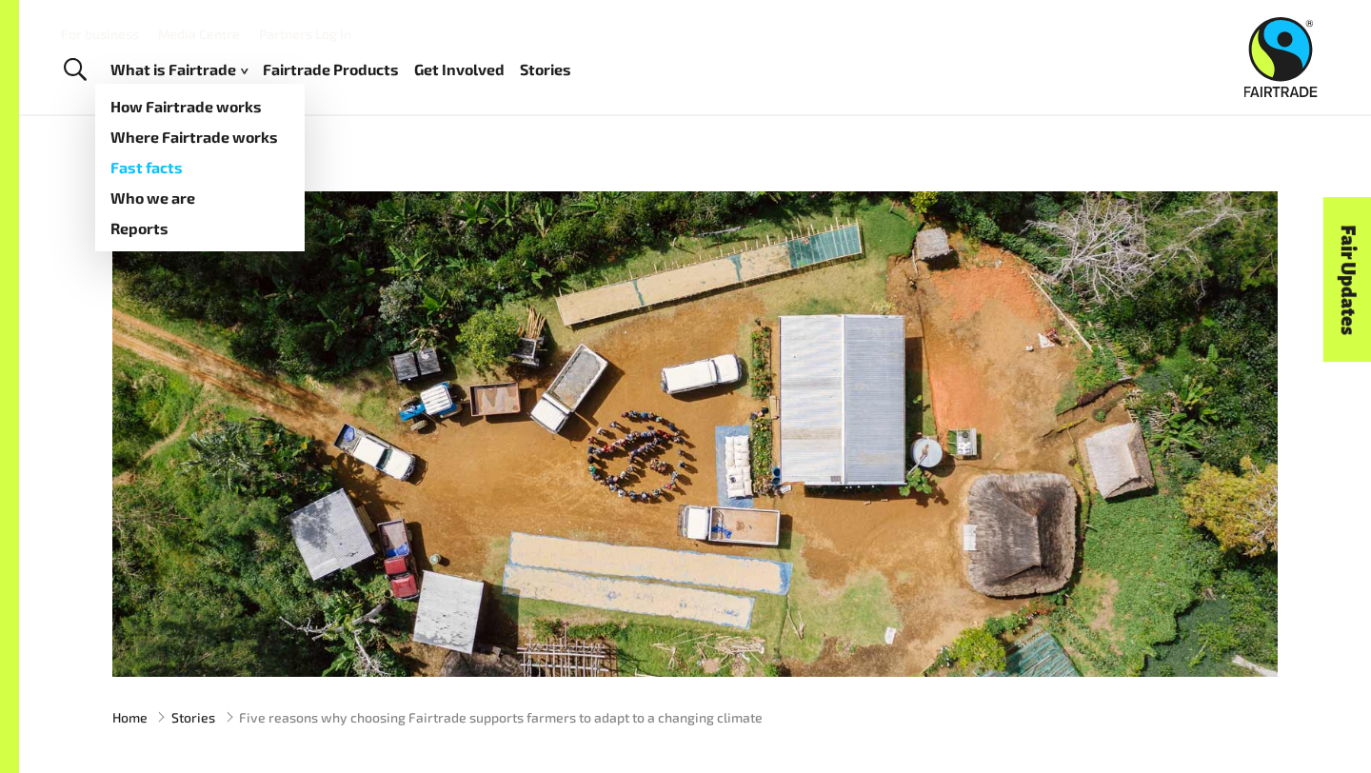
click at [234, 168] on link "Fast facts" at bounding box center [199, 167] width 209 height 30
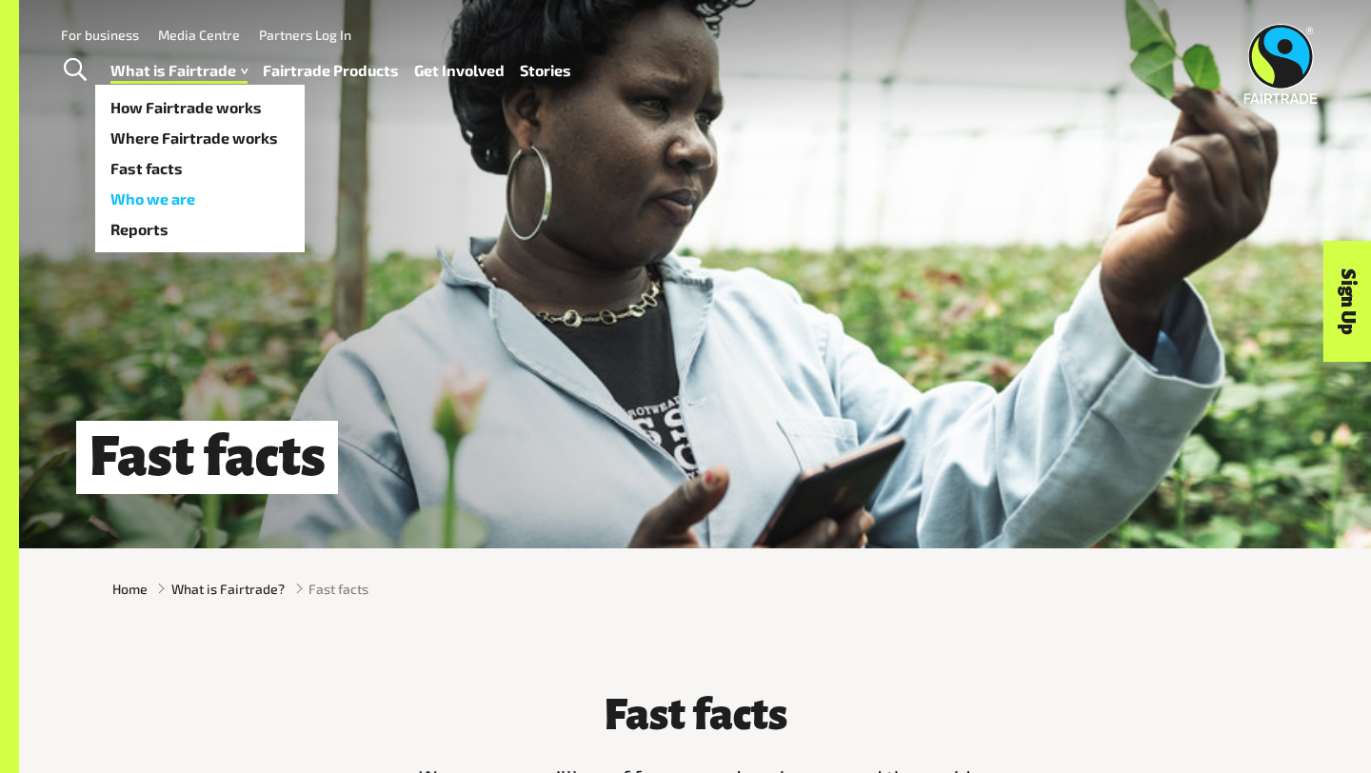
click at [184, 206] on link "Who we are" at bounding box center [199, 199] width 209 height 30
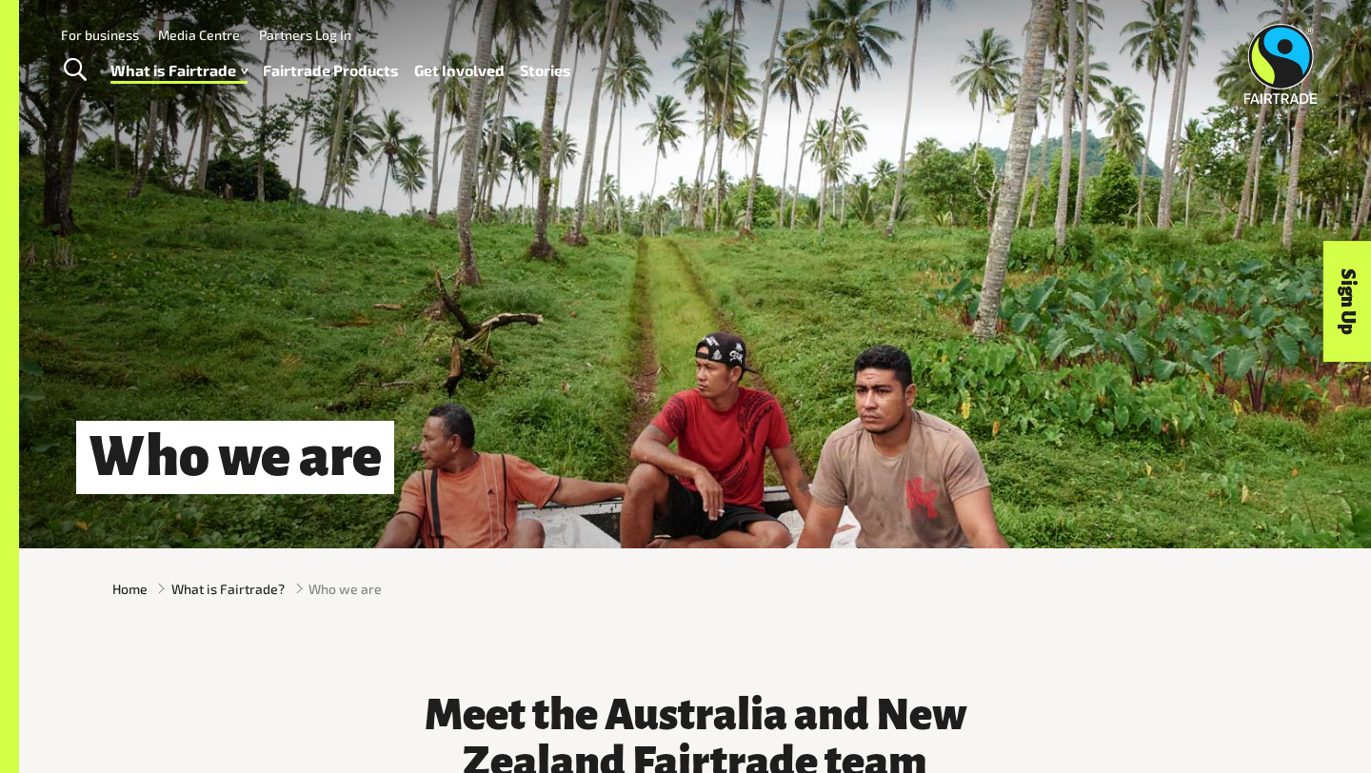
click at [320, 79] on link "Fairtrade Products" at bounding box center [331, 71] width 136 height 28
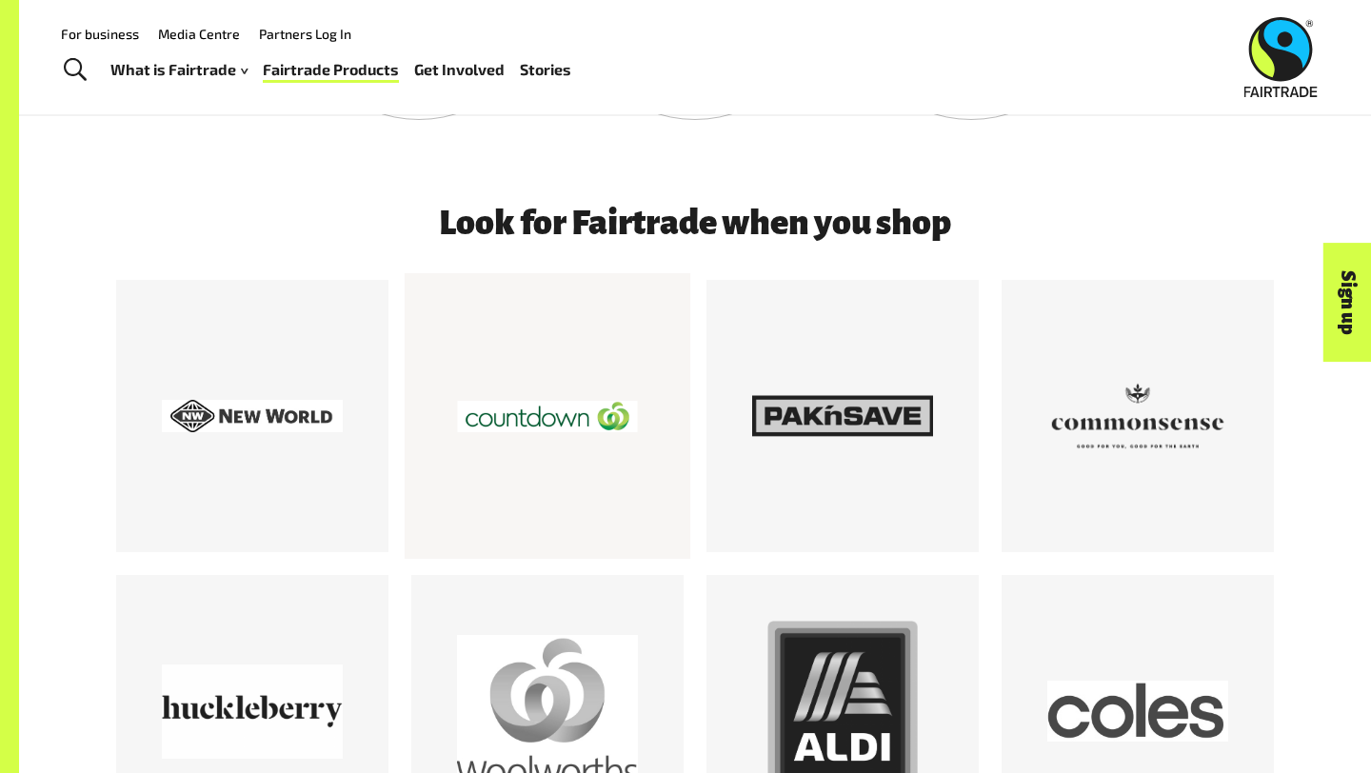
scroll to position [2233, 0]
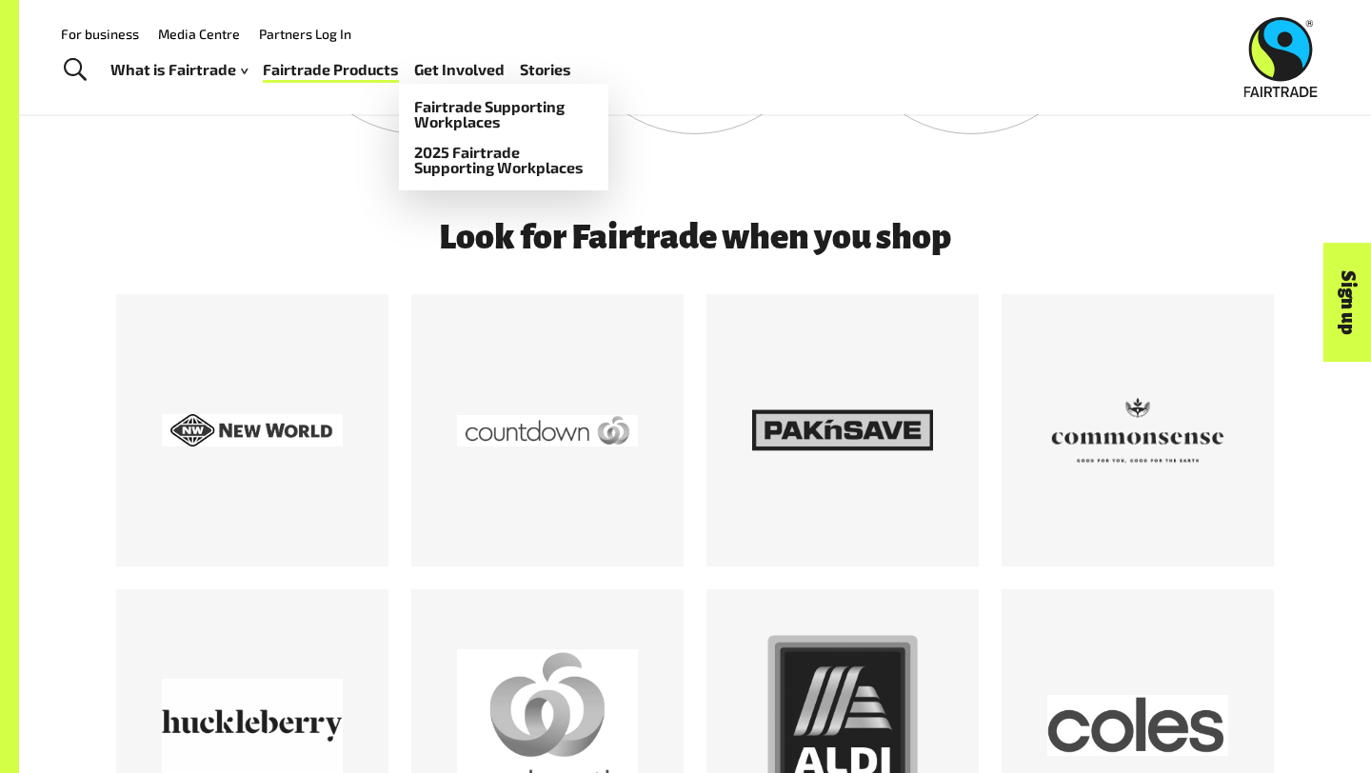
click at [456, 69] on link "Get Involved" at bounding box center [459, 70] width 90 height 28
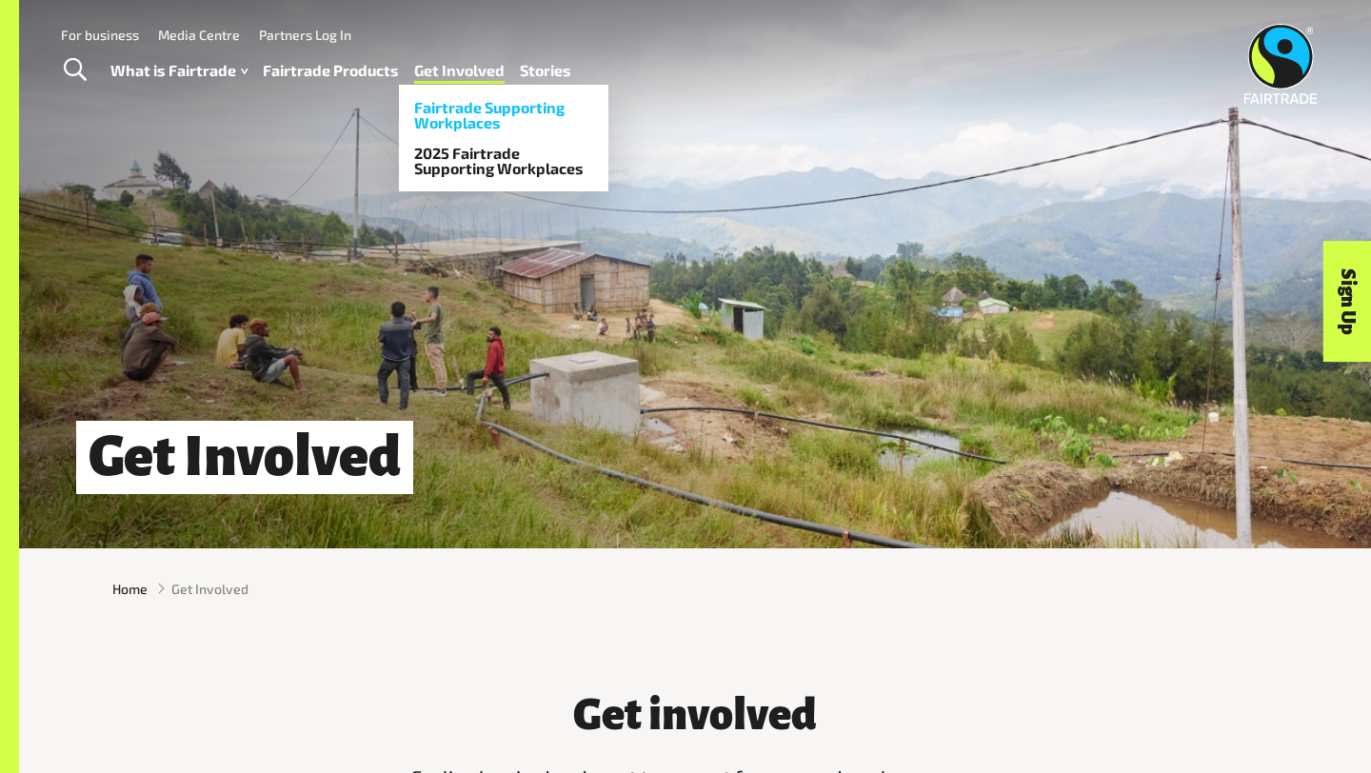
click at [462, 109] on link "Fairtrade Supporting Workplaces" at bounding box center [503, 115] width 209 height 46
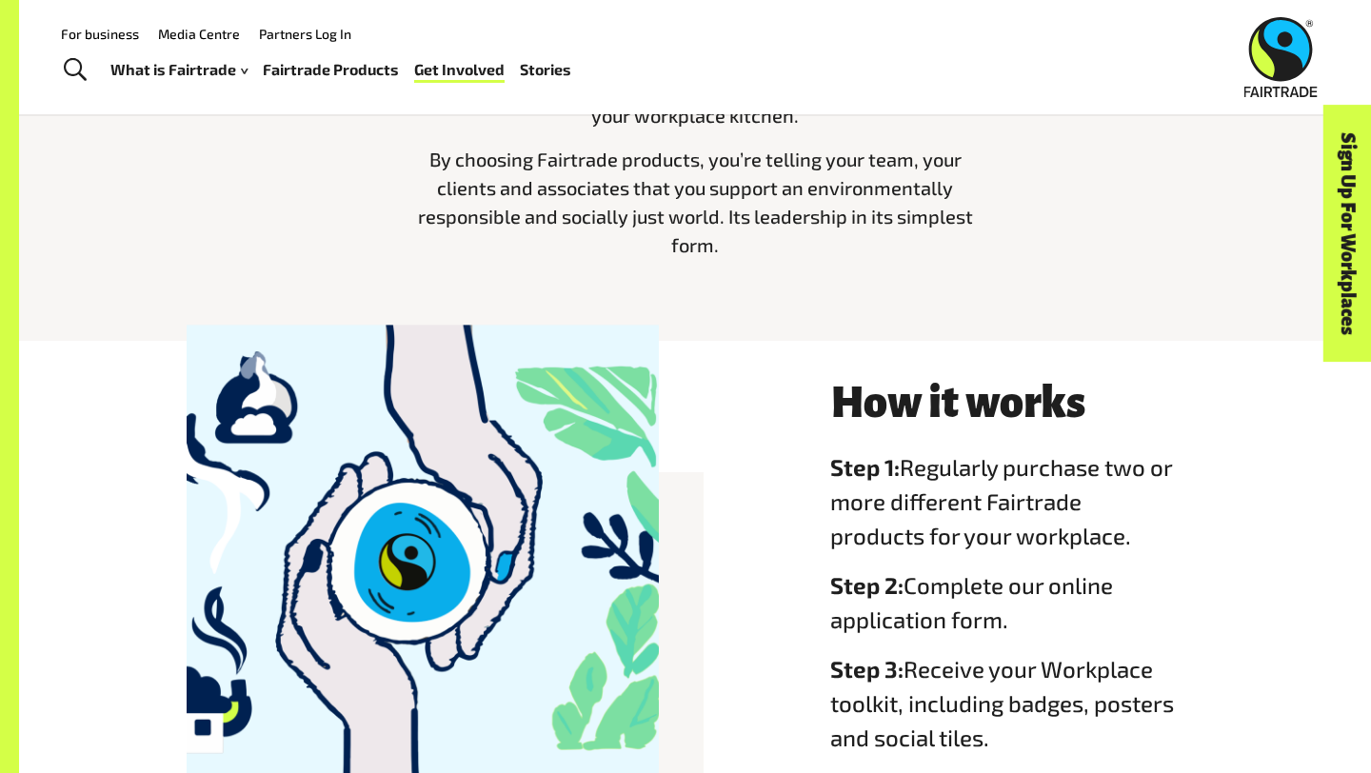
scroll to position [52, 0]
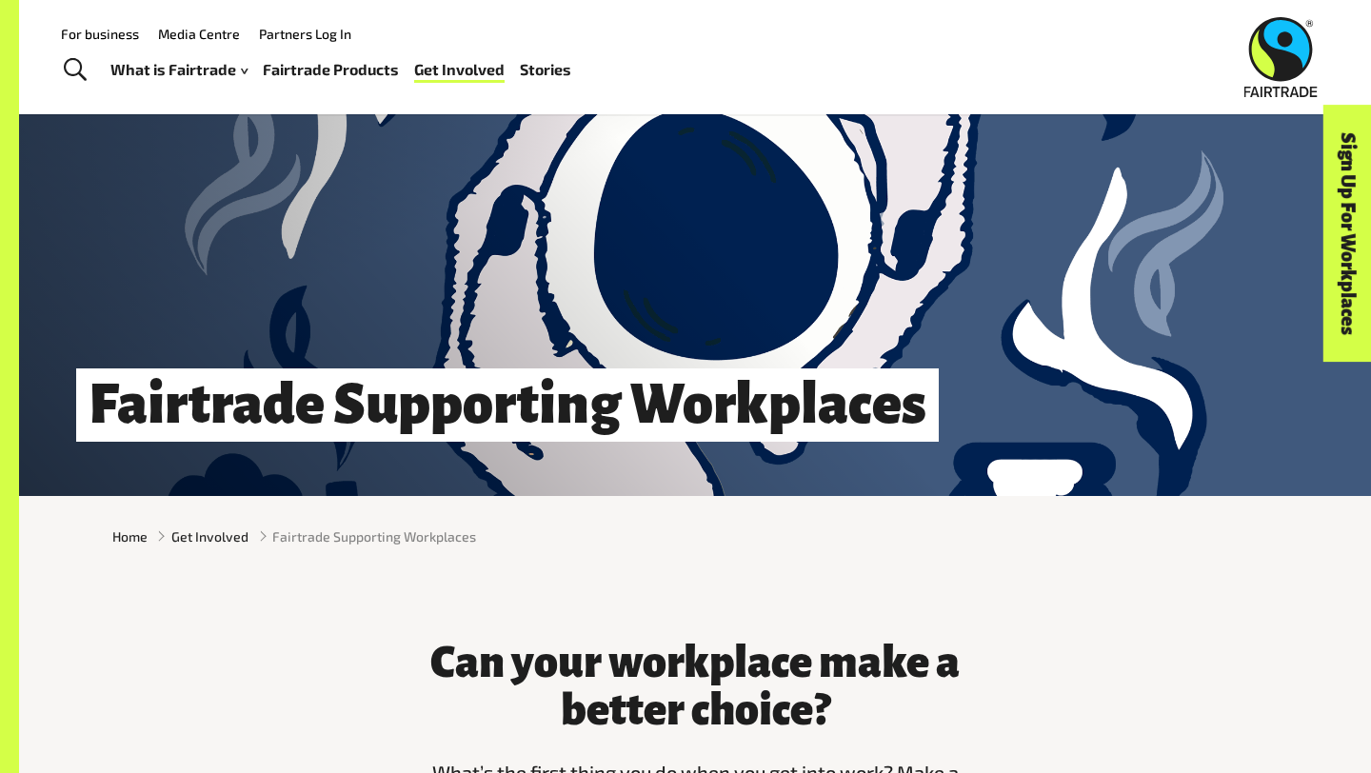
click at [549, 71] on link "Stories" at bounding box center [545, 70] width 51 height 28
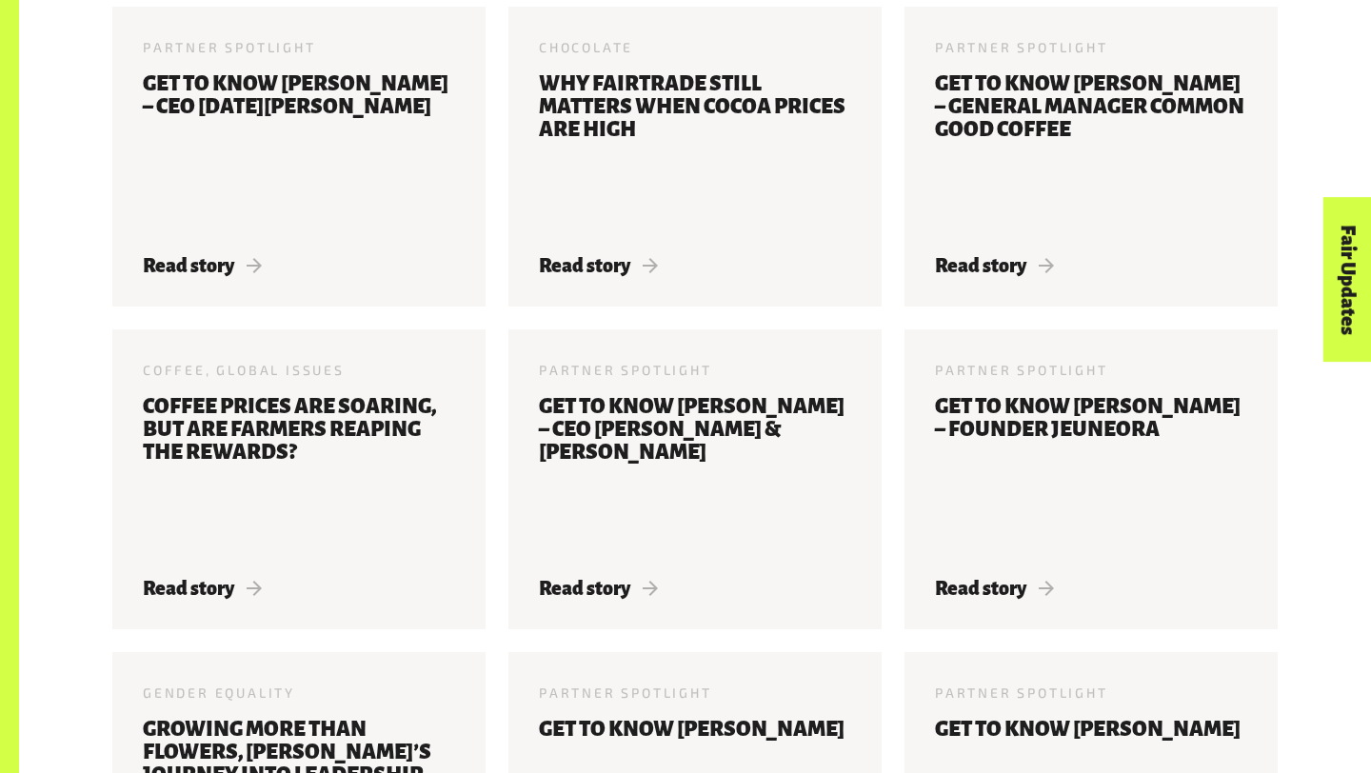
scroll to position [1912, 0]
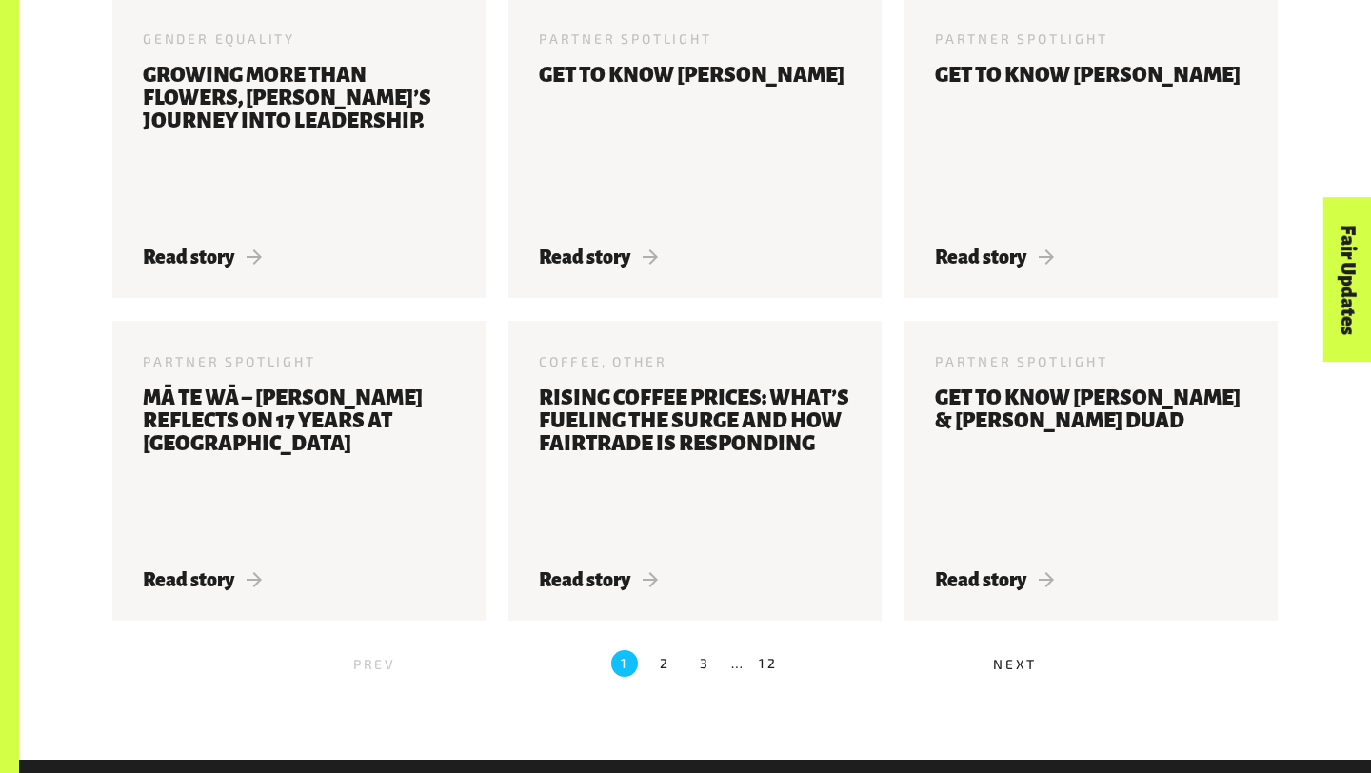
click at [711, 666] on label "3" at bounding box center [704, 663] width 27 height 27
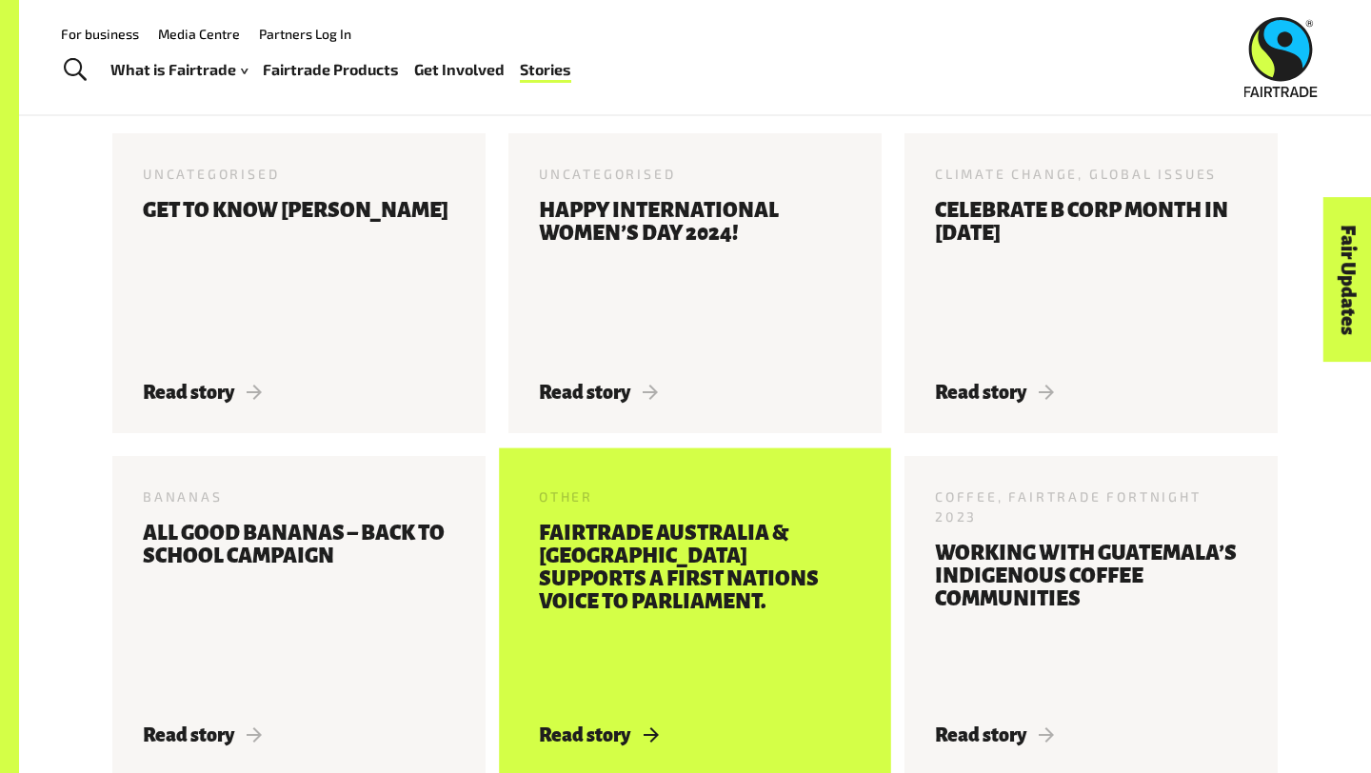
scroll to position [629, 0]
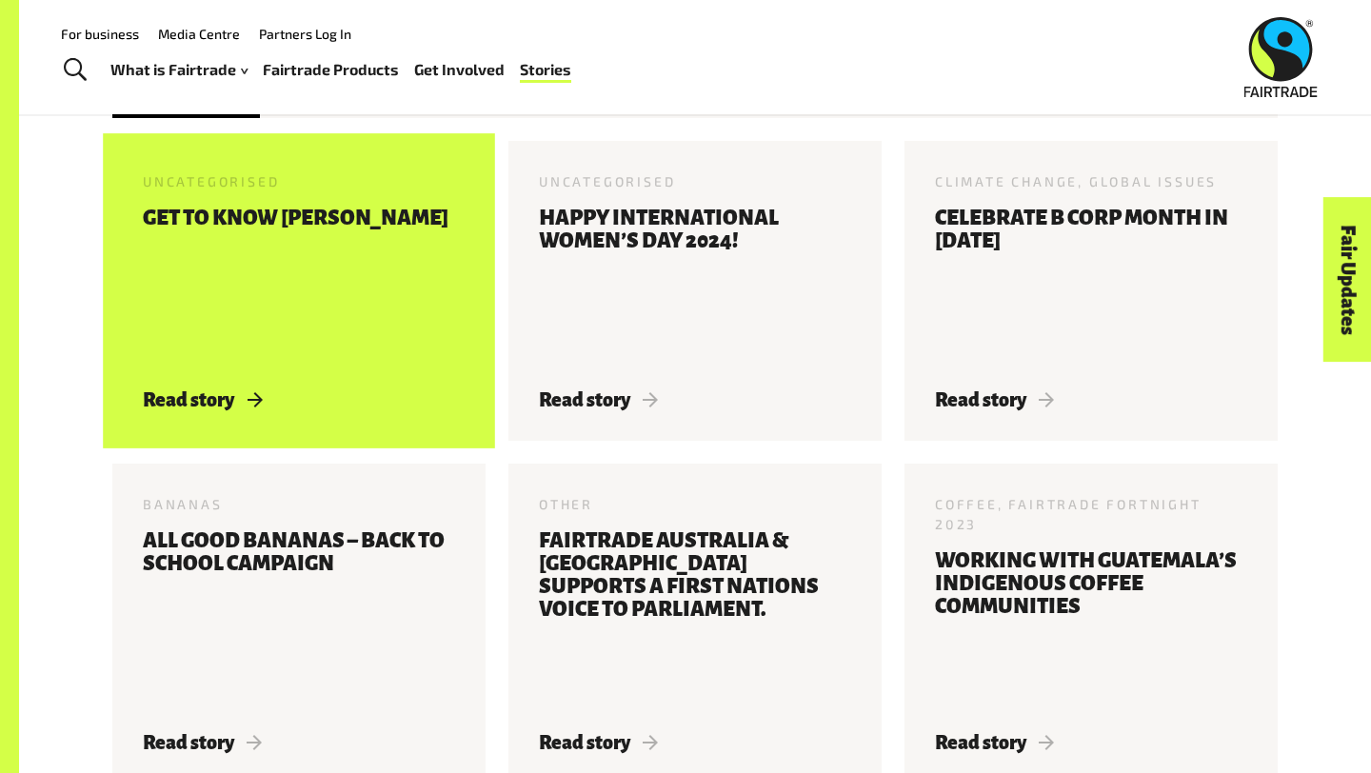
click at [461, 366] on div "Uncategorised 14 Mar 2024 Get to know Lucy Bennetto Read story" at bounding box center [298, 291] width 373 height 300
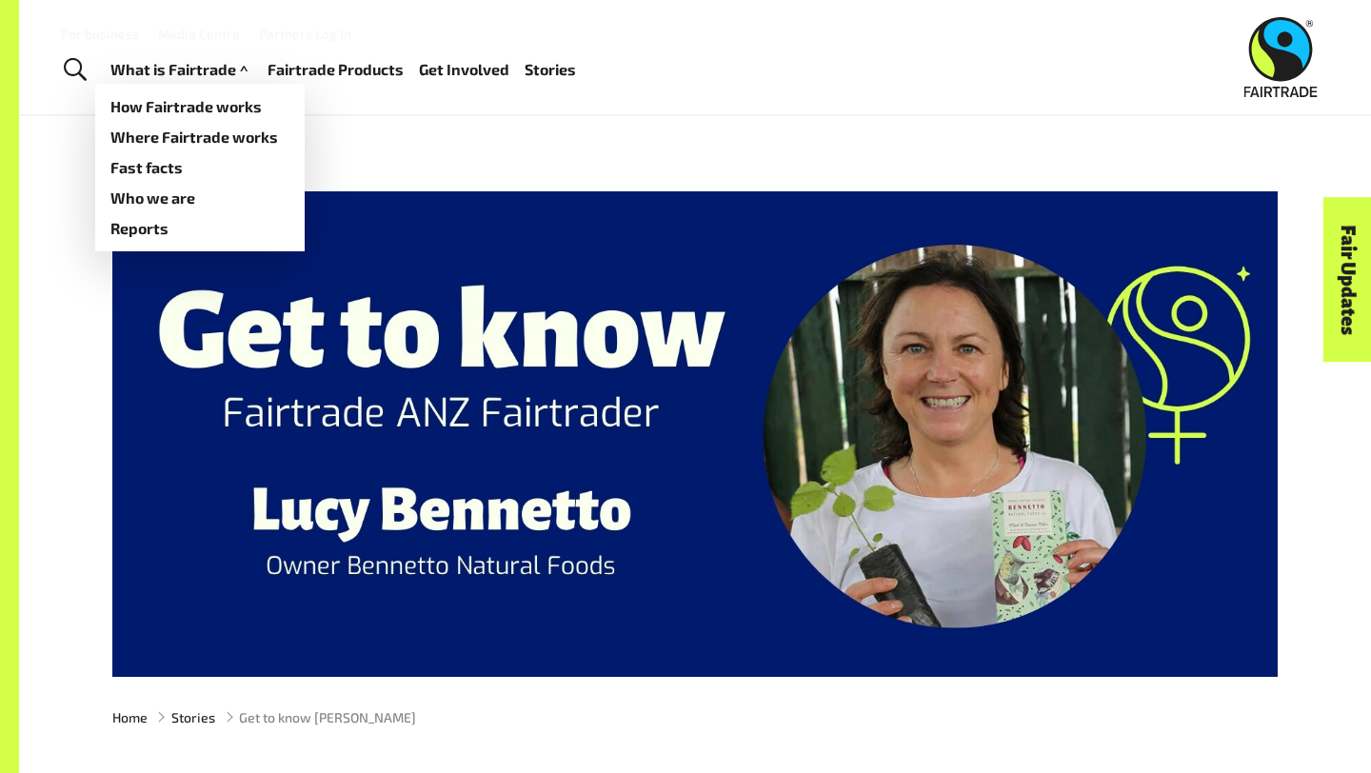
click at [228, 69] on link "What is Fairtrade" at bounding box center [181, 70] width 142 height 28
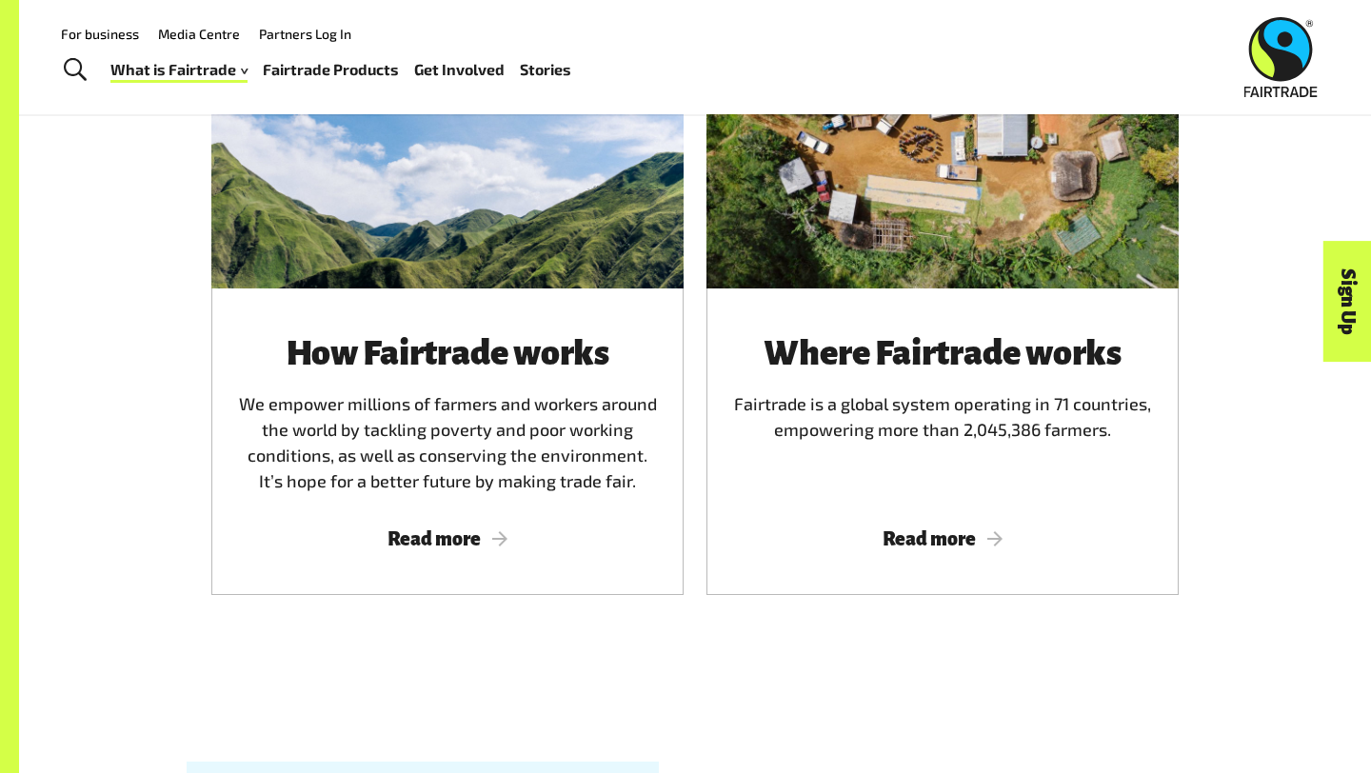
scroll to position [1079, 0]
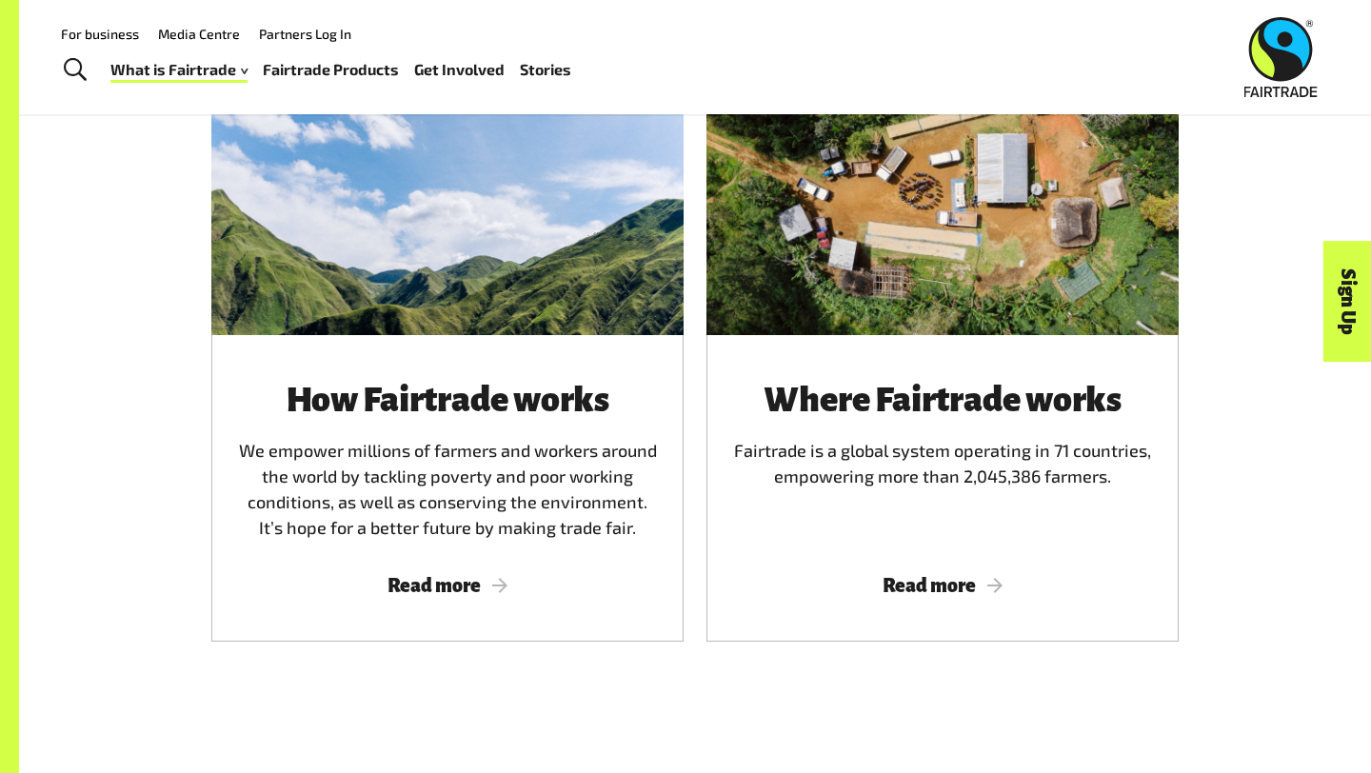
click at [355, 305] on div at bounding box center [447, 182] width 472 height 307
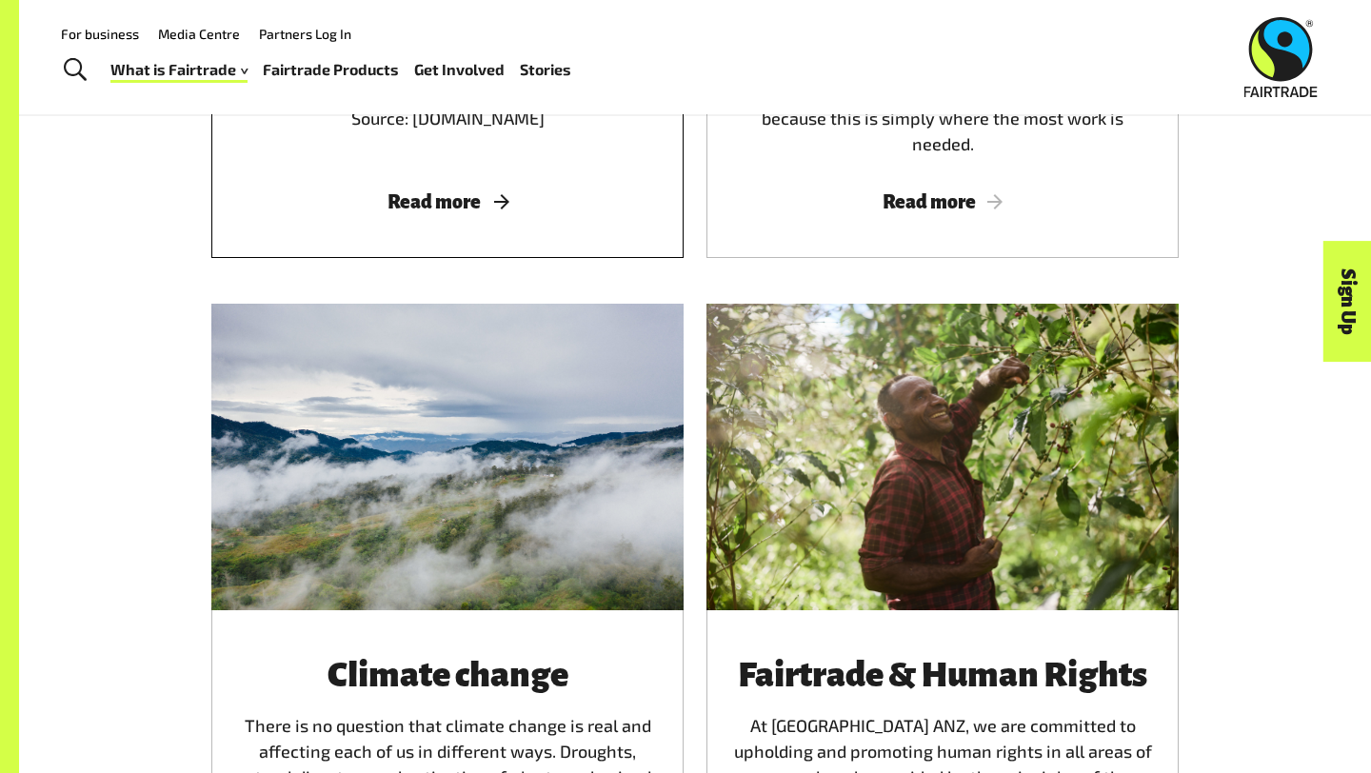
scroll to position [2959, 0]
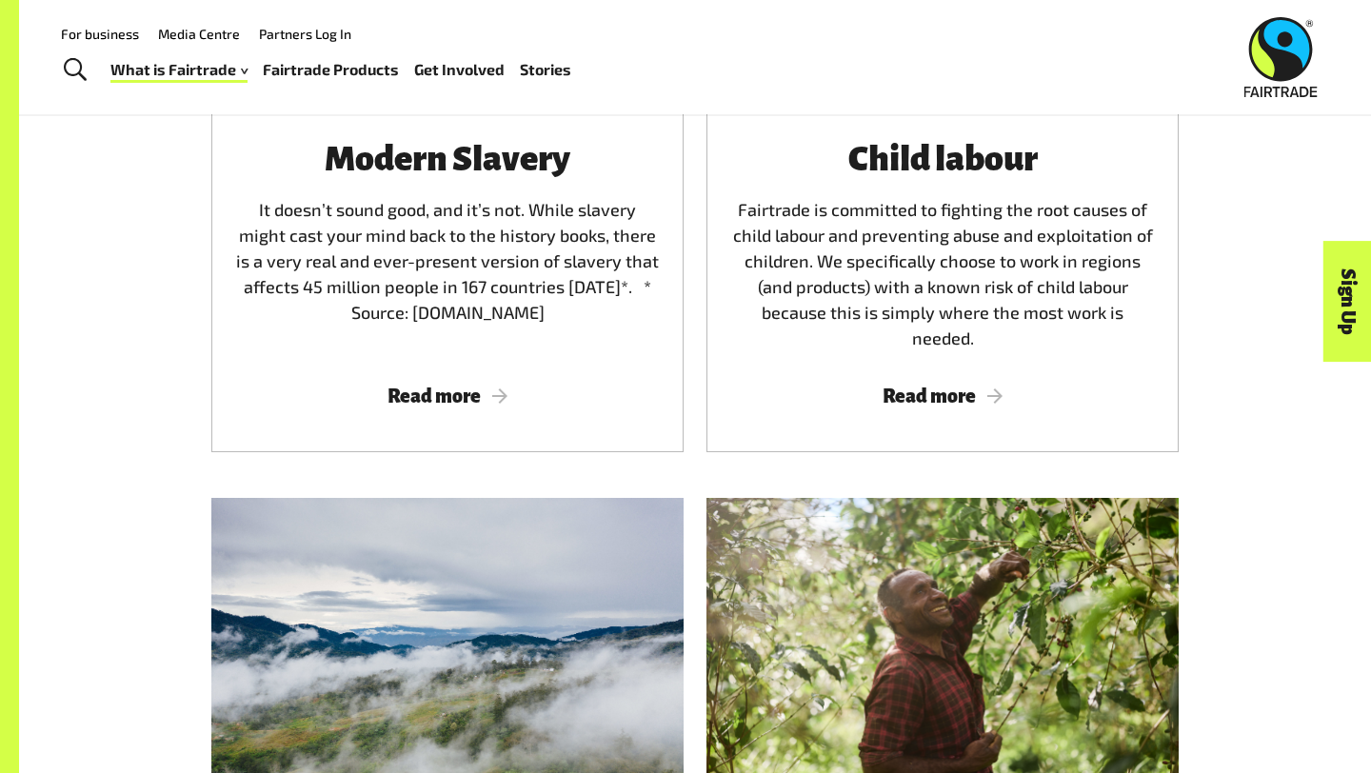
click at [764, 597] on div at bounding box center [942, 651] width 472 height 307
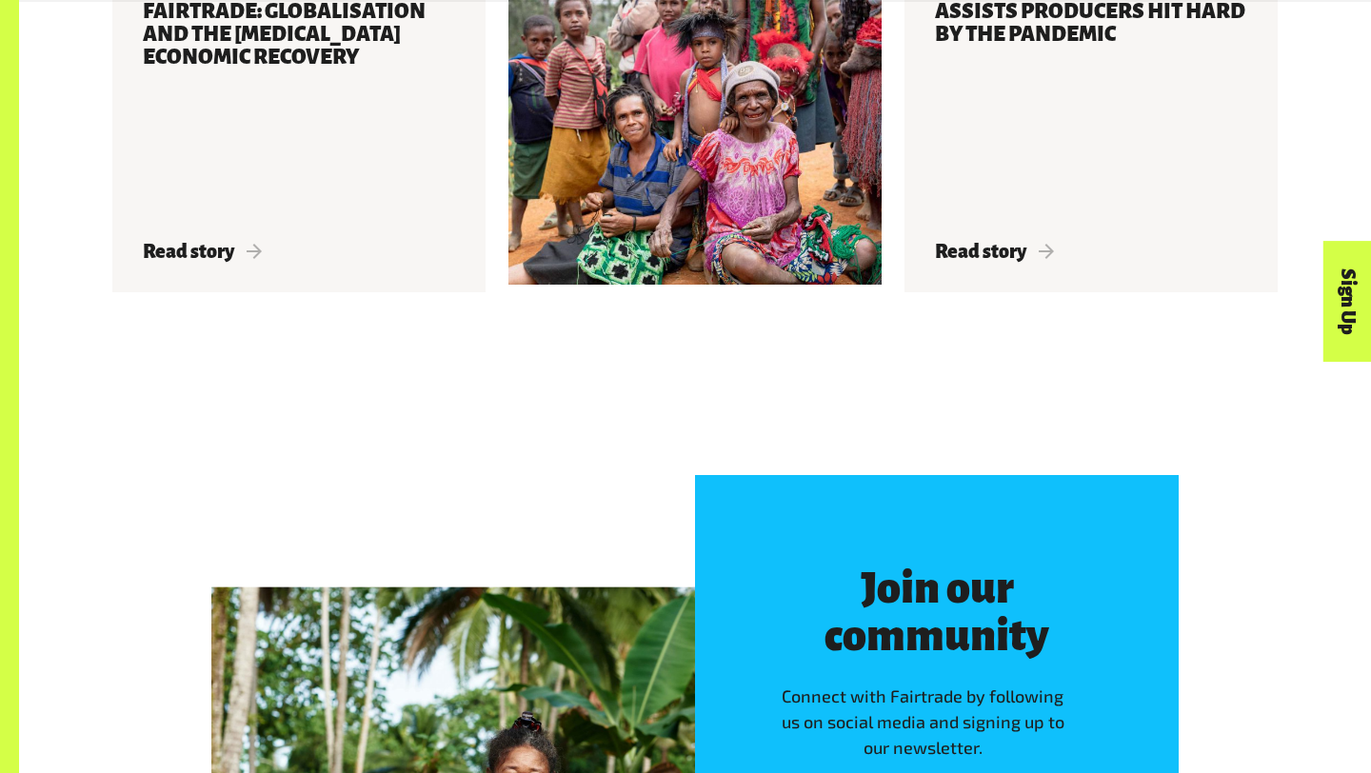
scroll to position [3128, 0]
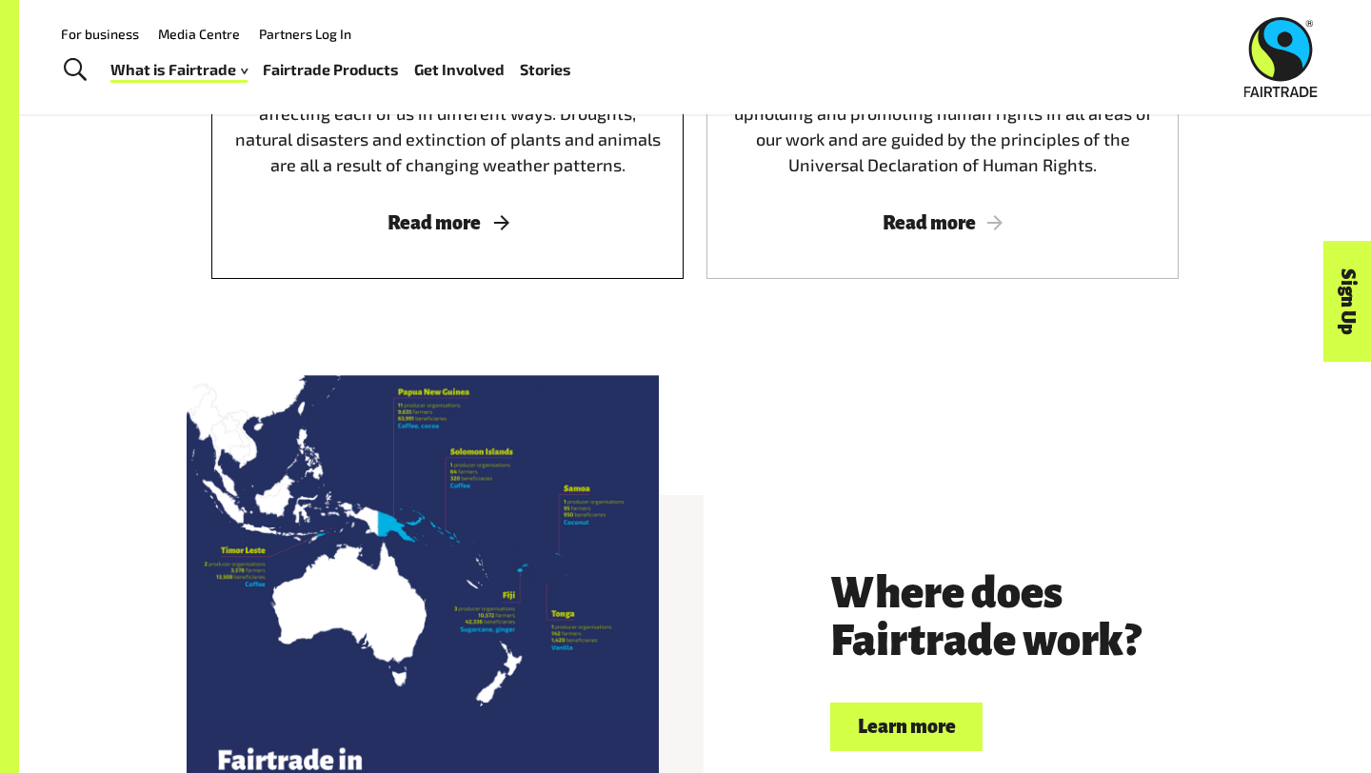
scroll to position [3596, 0]
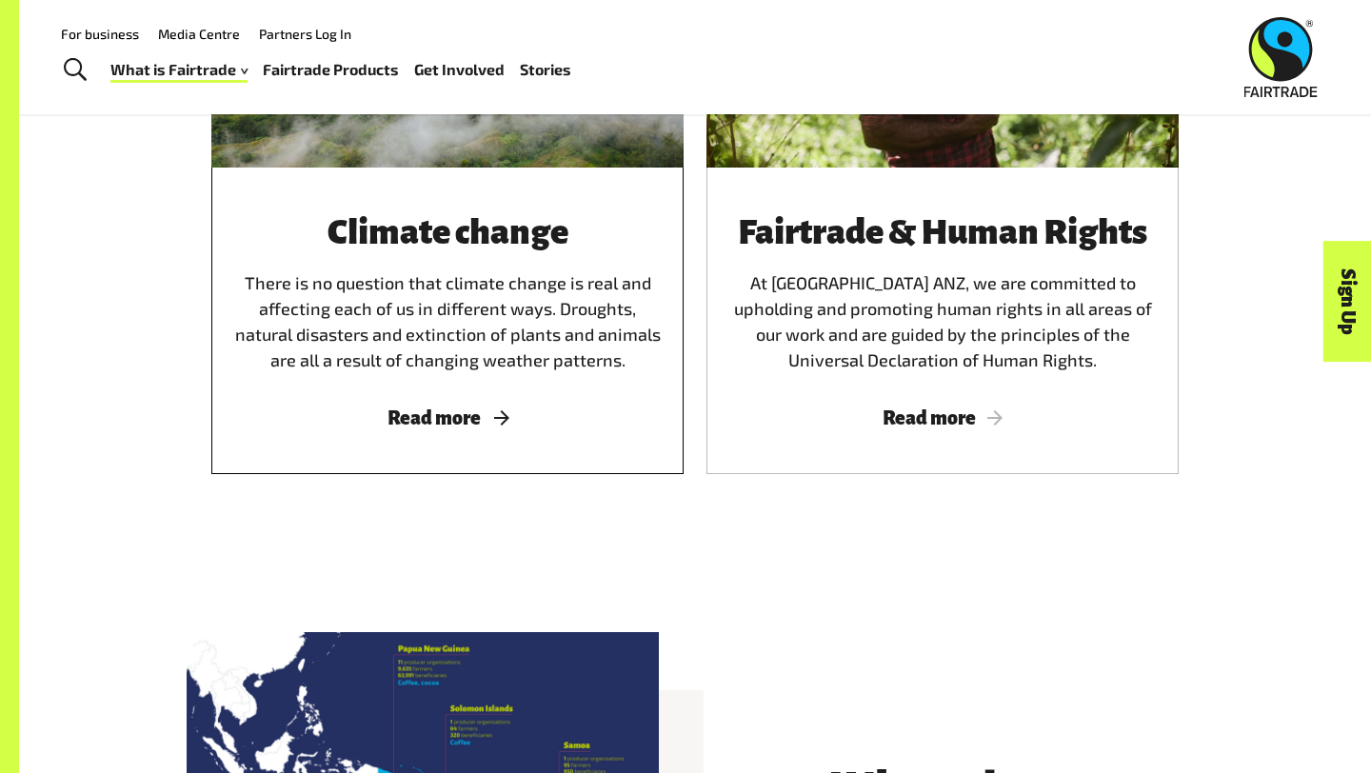
click at [582, 304] on div "Climate change There is no question that climate change is real and affecting e…" at bounding box center [447, 293] width 426 height 160
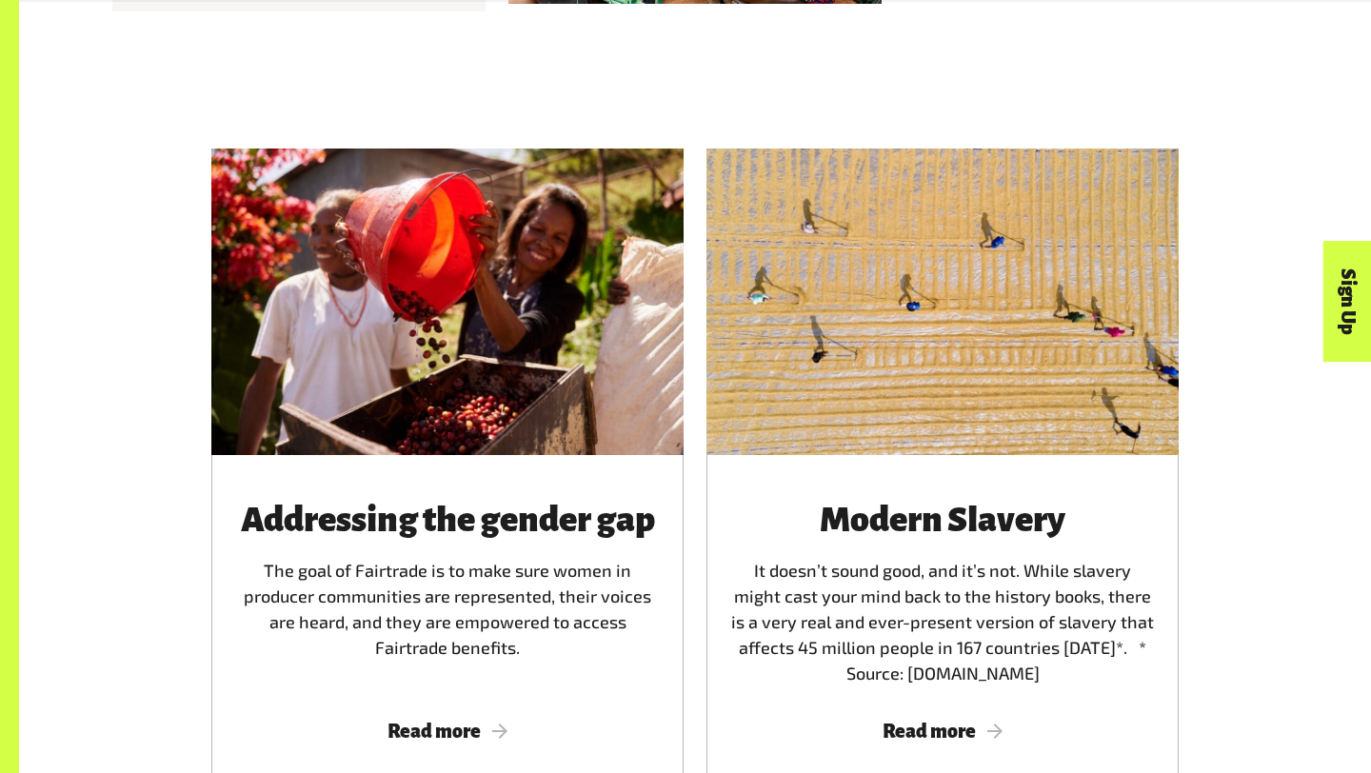
scroll to position [4226, 0]
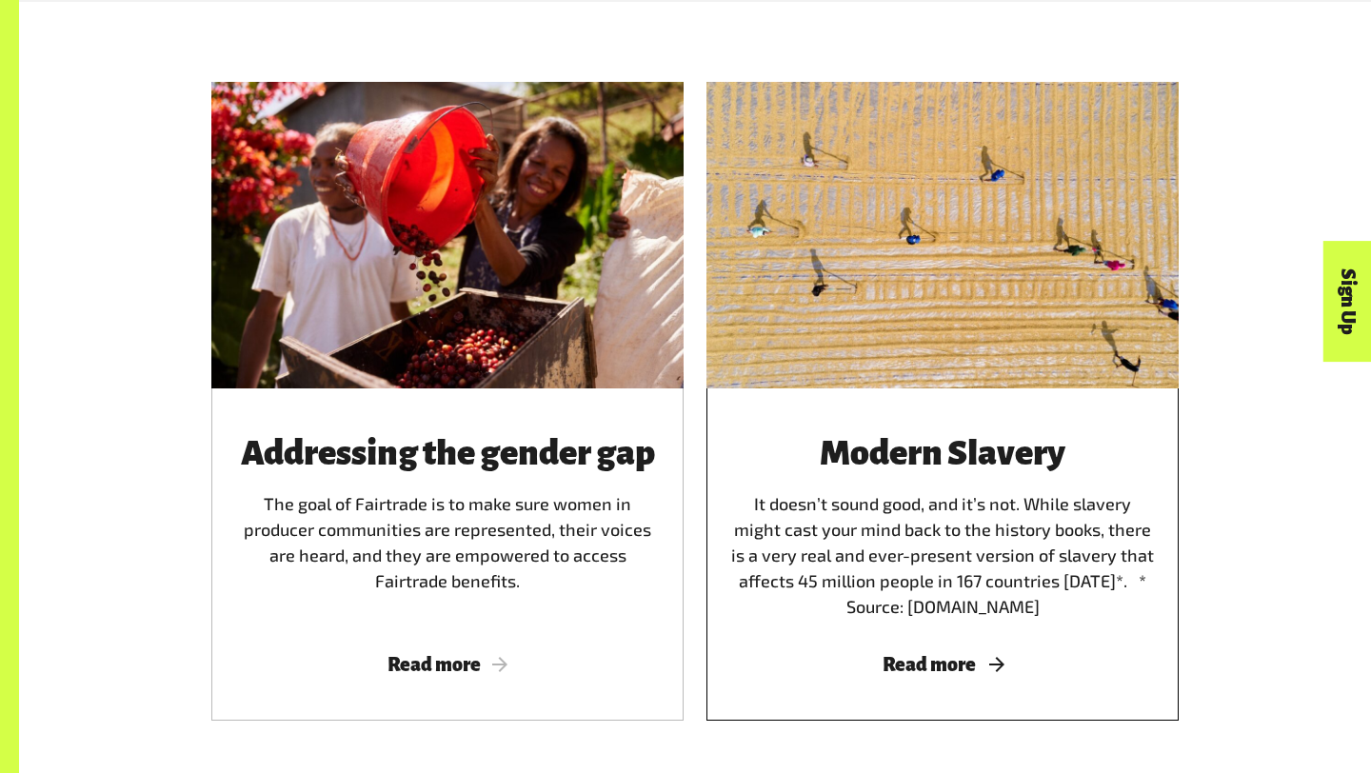
click at [818, 306] on div at bounding box center [942, 235] width 472 height 307
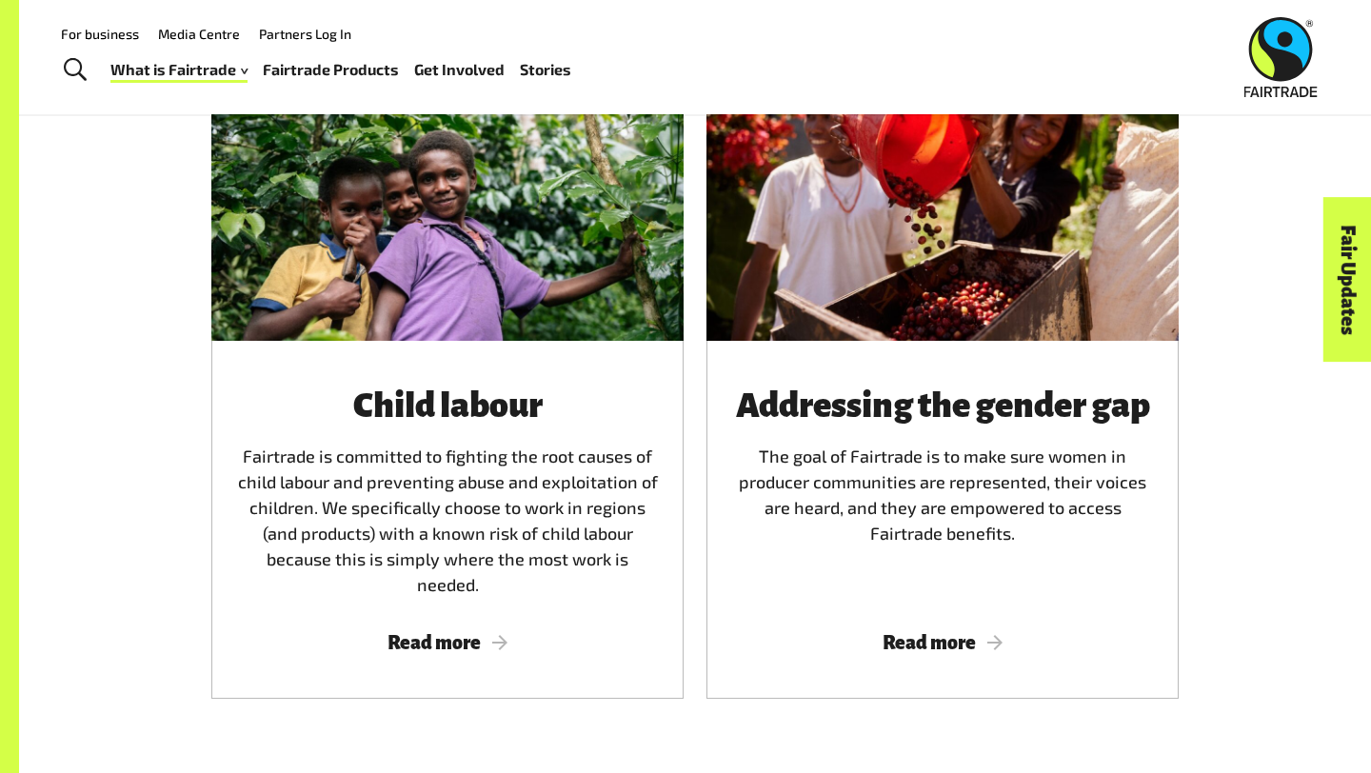
scroll to position [2388, 0]
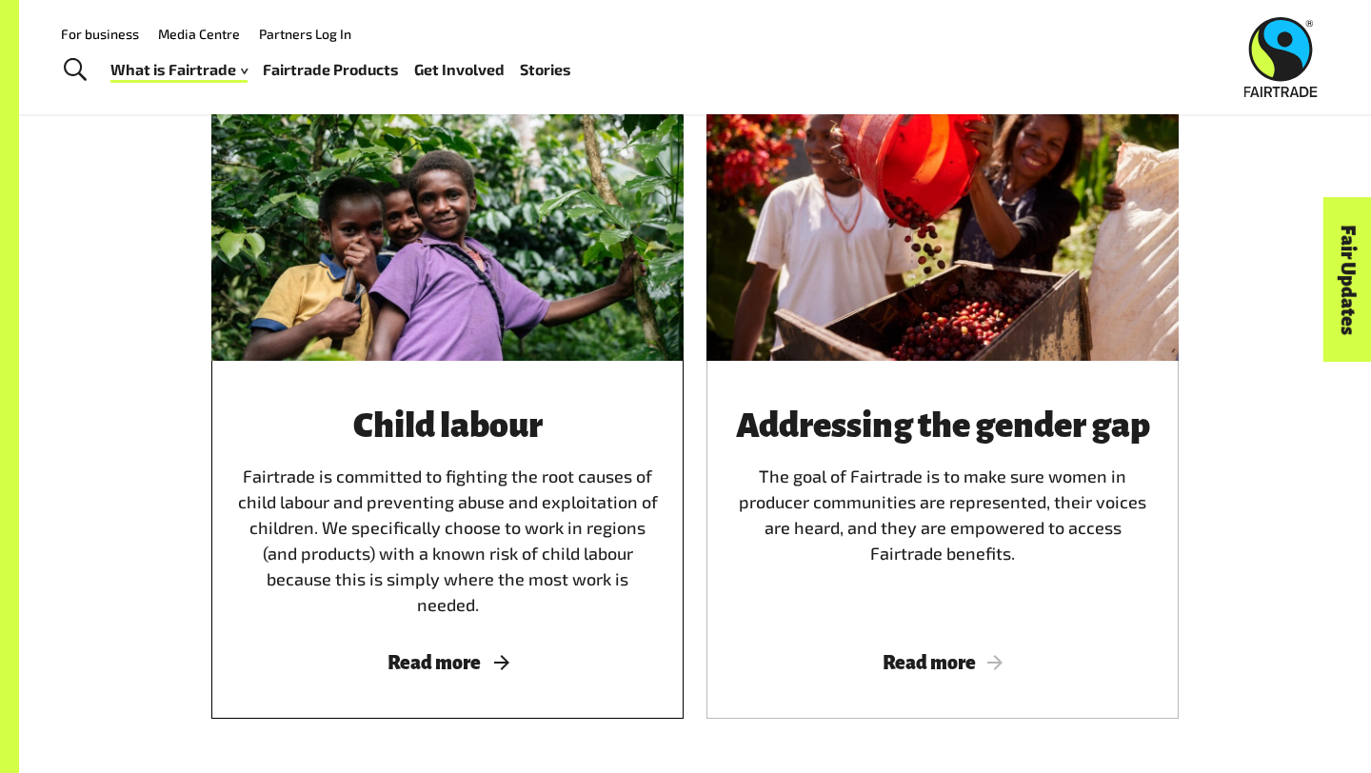
click at [554, 397] on div "Child labour Fairtrade is committed to fighting the root causes of child labour…" at bounding box center [447, 540] width 472 height 358
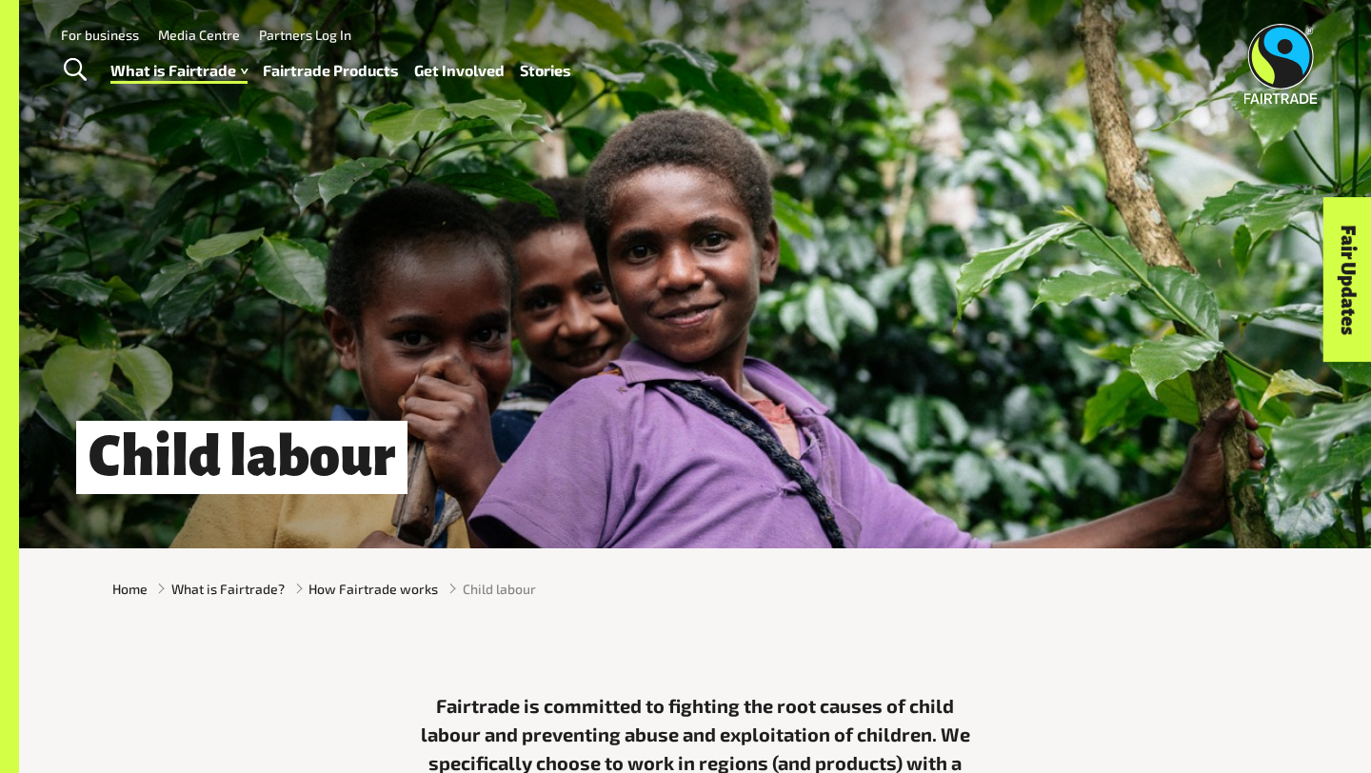
click at [357, 75] on link "Fairtrade Products" at bounding box center [331, 71] width 136 height 28
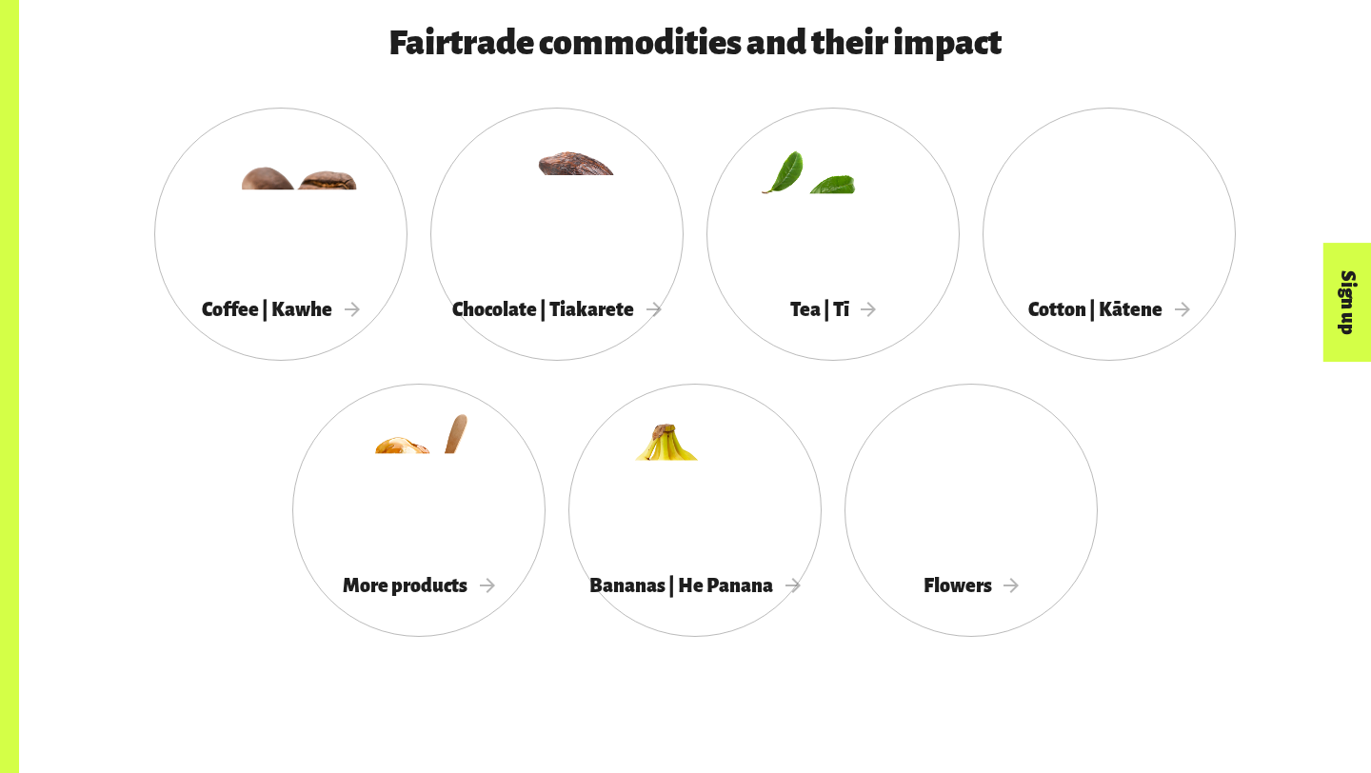
scroll to position [1734, 0]
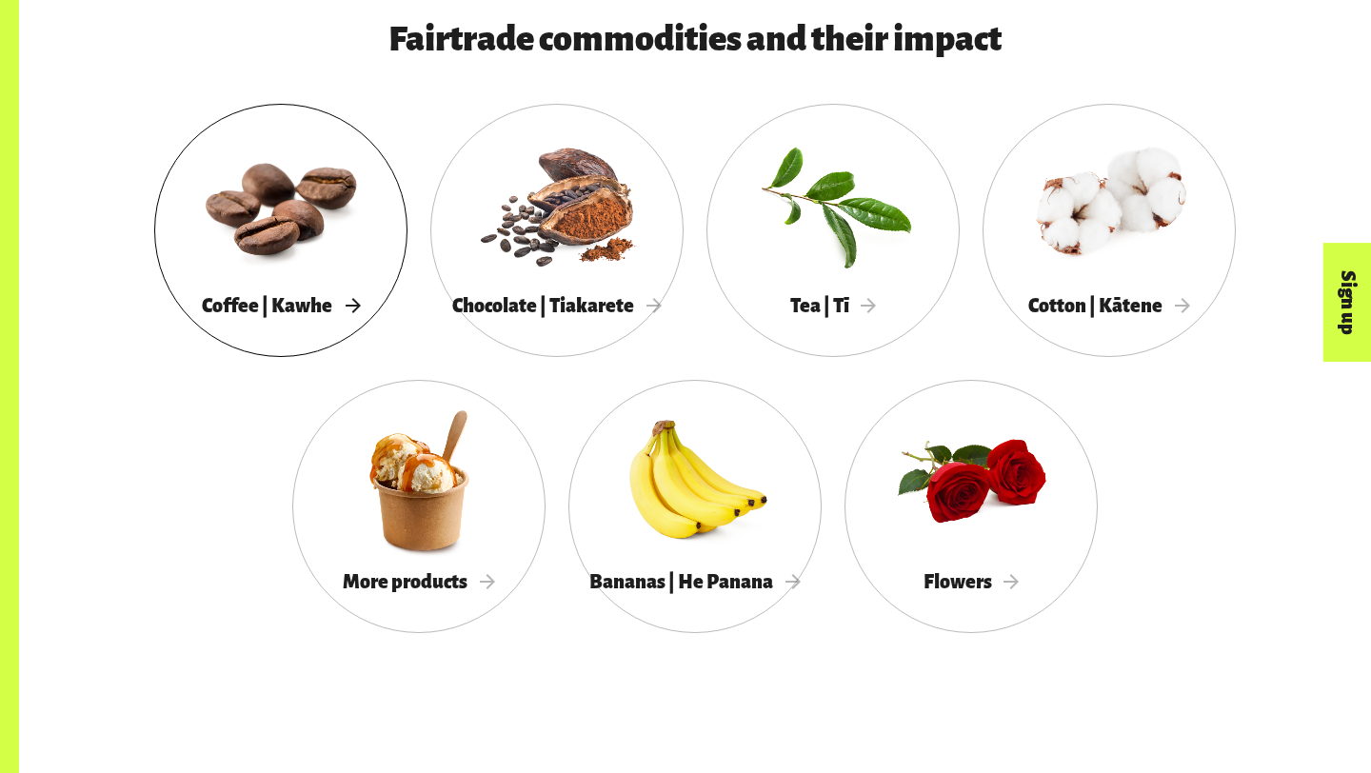
click at [348, 321] on div "Coffee | Kawhe" at bounding box center [280, 306] width 253 height 39
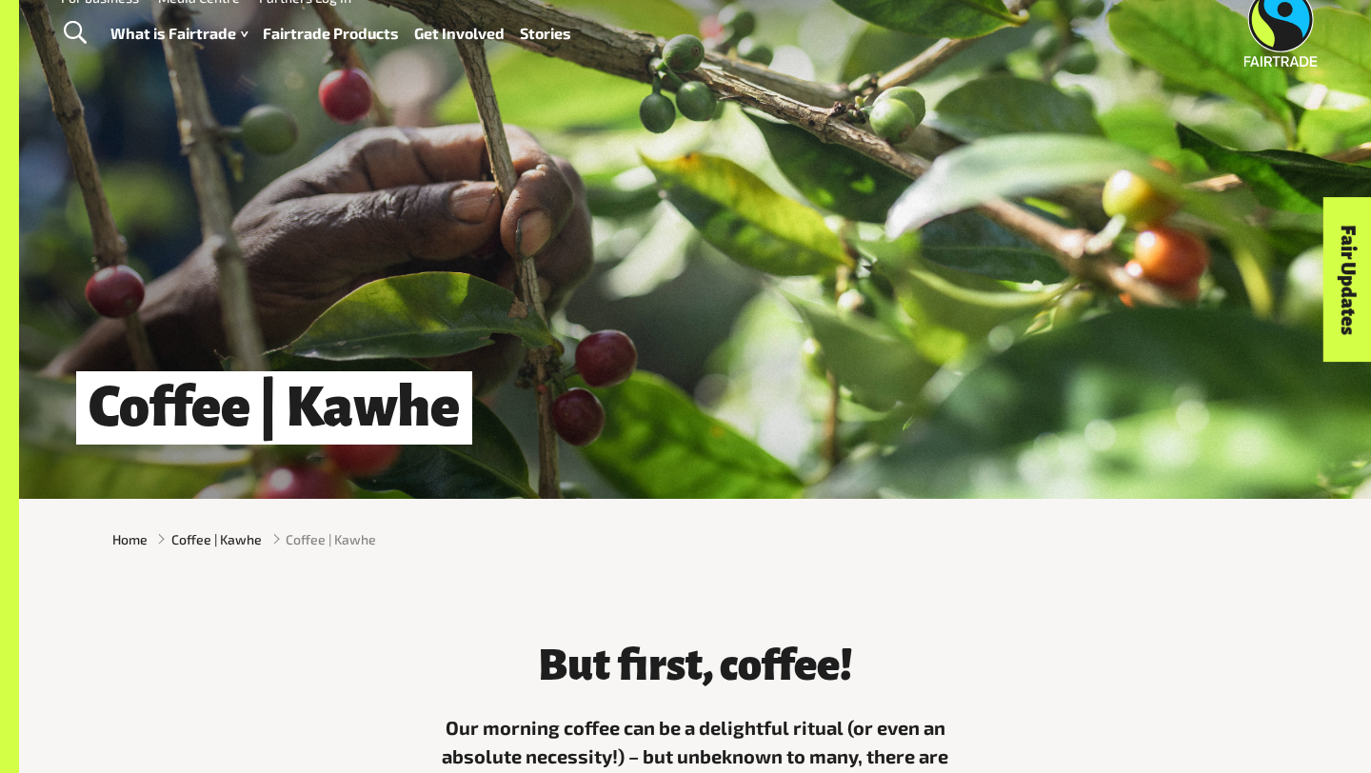
scroll to position [79, 0]
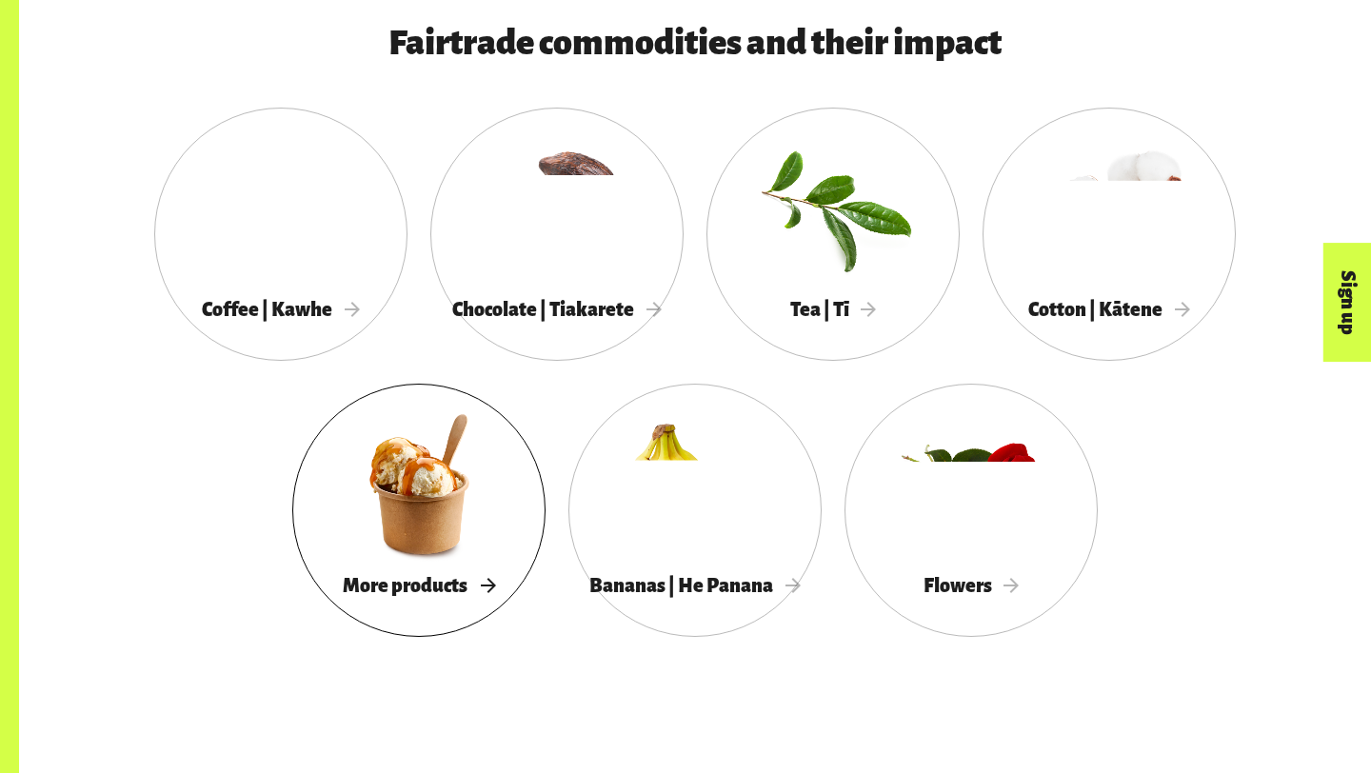
scroll to position [1734, 0]
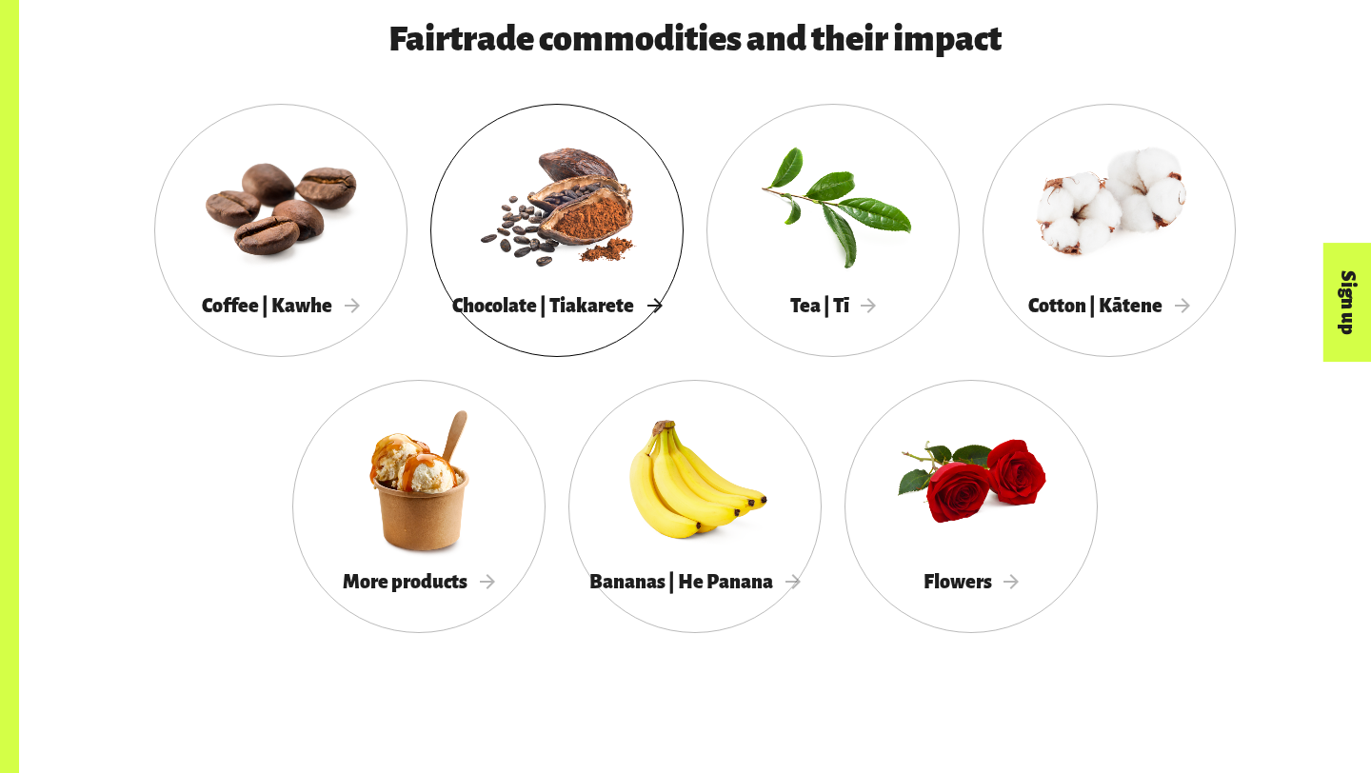
click at [522, 297] on span "Chocolate | Tiakarete" at bounding box center [556, 305] width 209 height 21
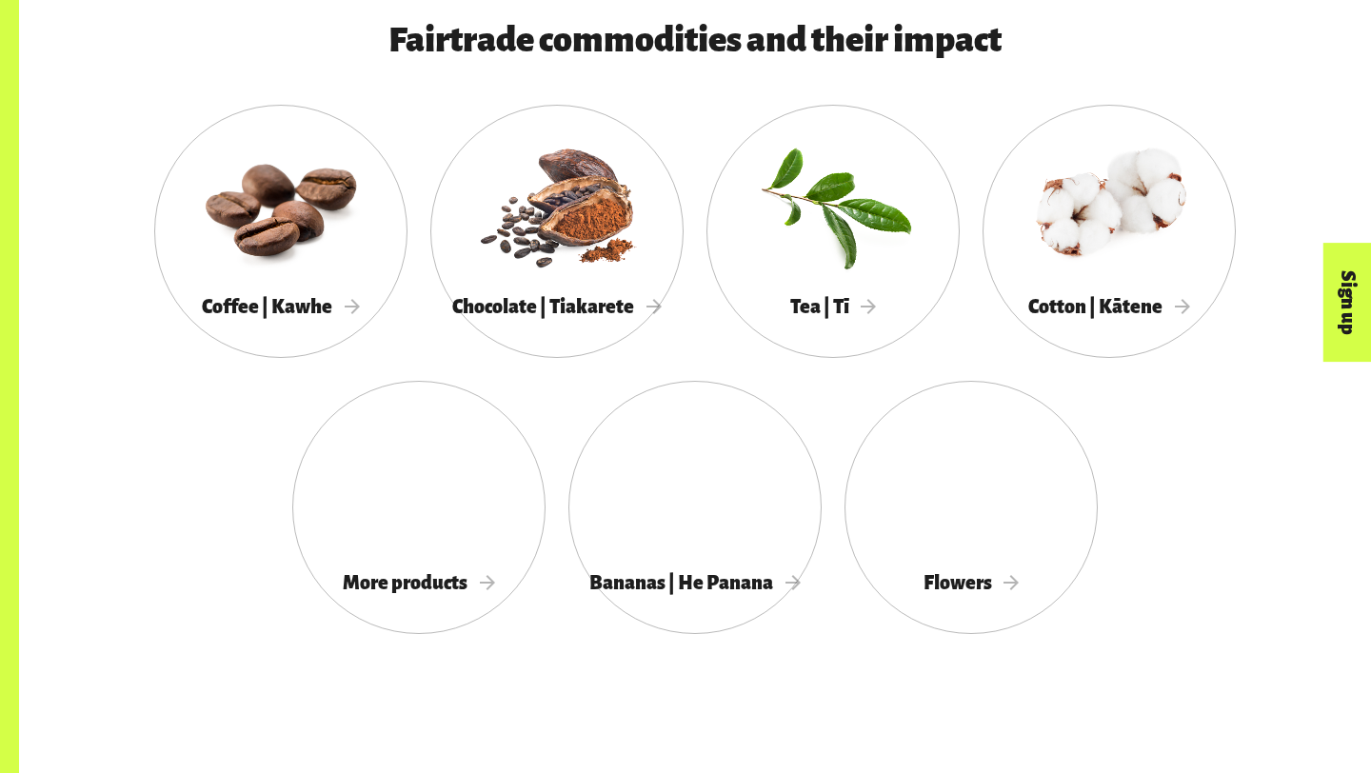
scroll to position [1734, 0]
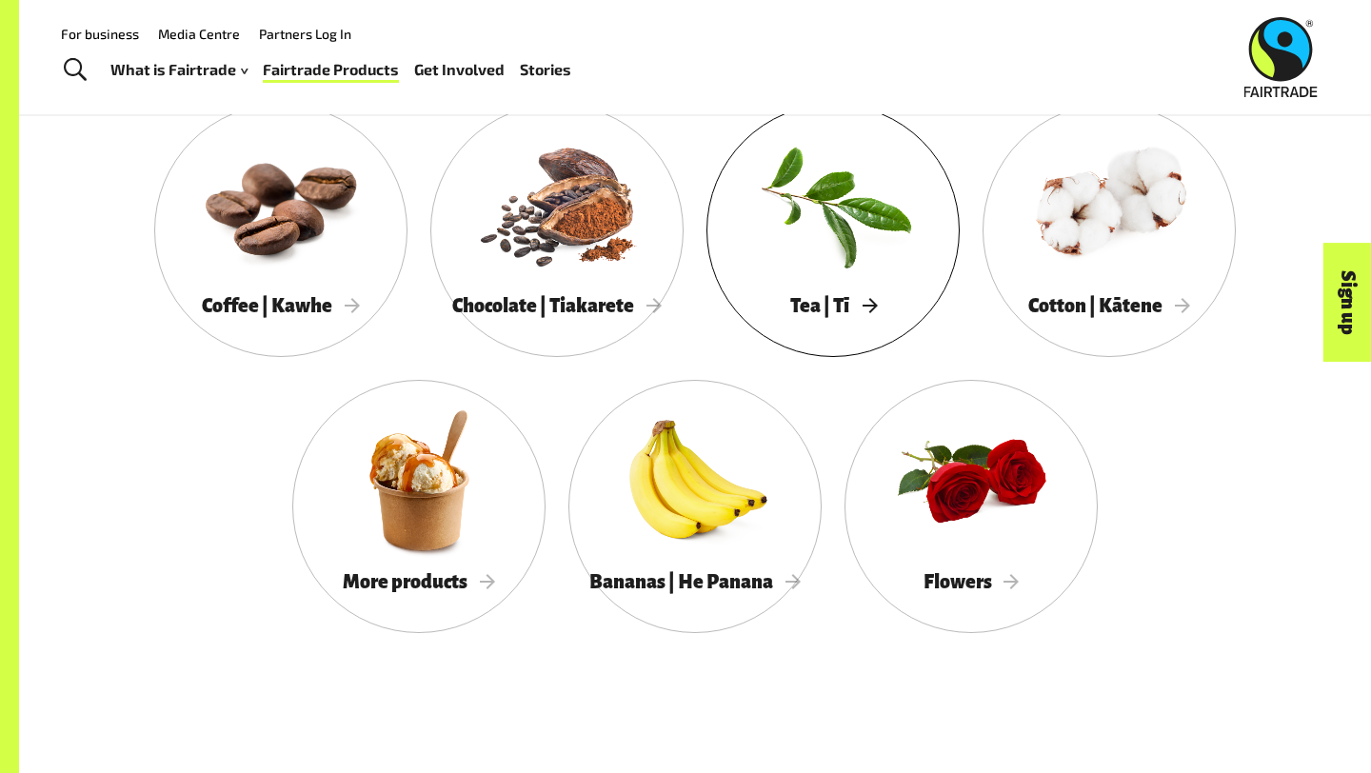
click at [821, 307] on span "Tea | Tī" at bounding box center [833, 305] width 87 height 21
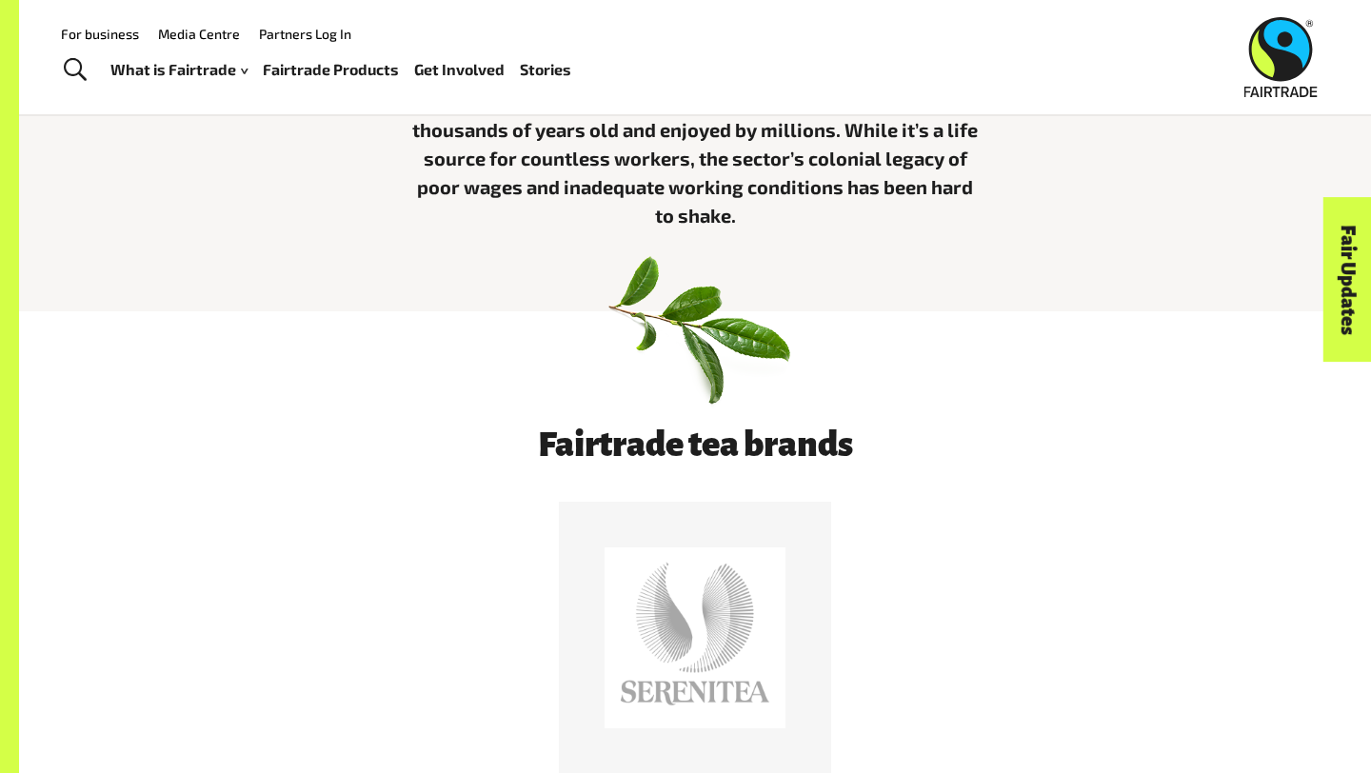
scroll to position [675, 0]
